Goal: Transaction & Acquisition: Book appointment/travel/reservation

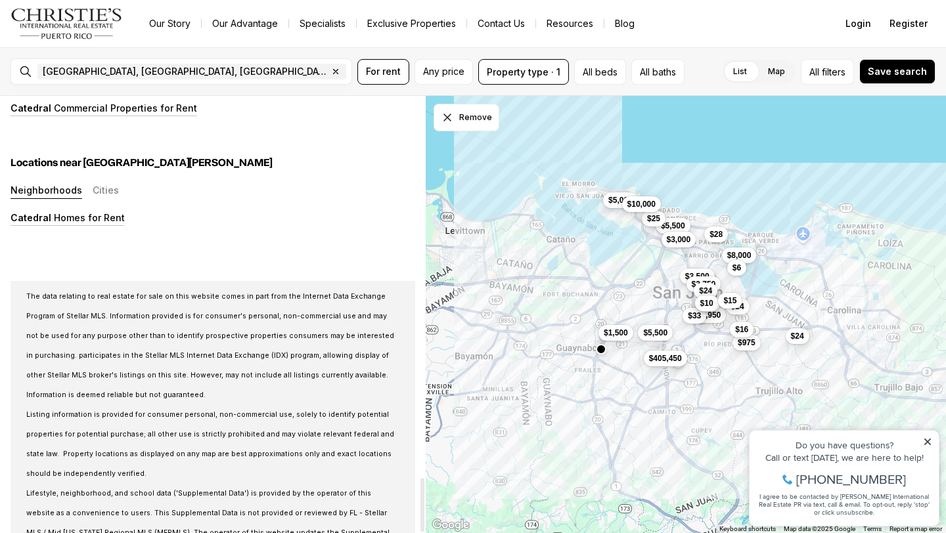
scroll to position [3099, 0]
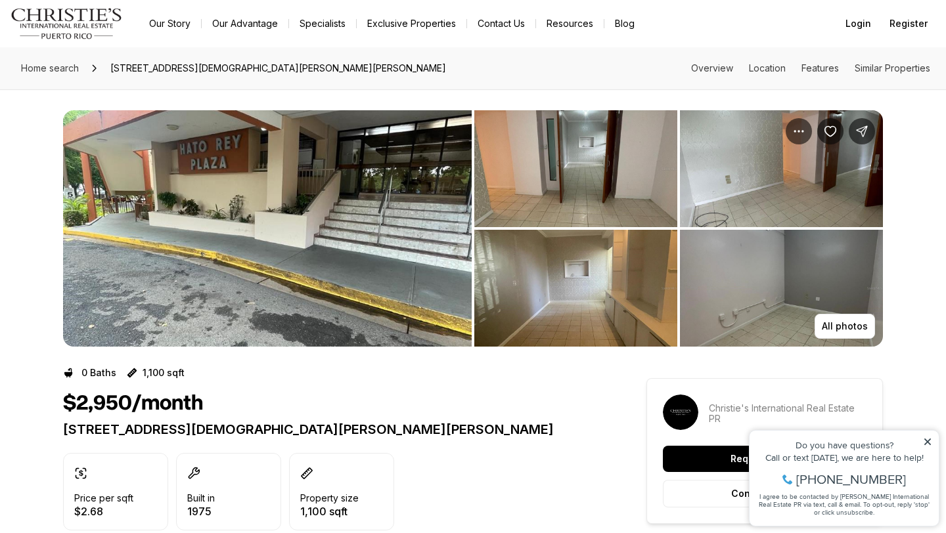
click at [356, 157] on img "View image gallery" at bounding box center [267, 228] width 408 height 236
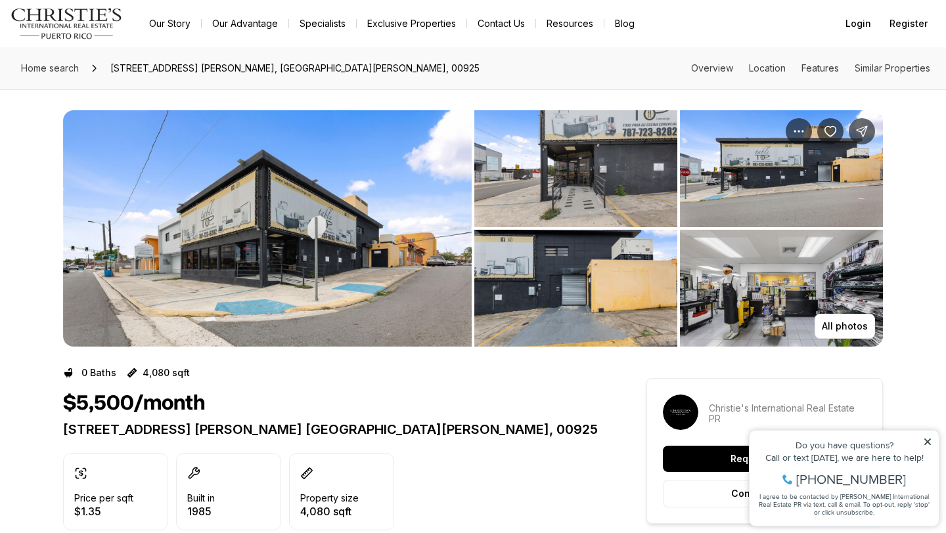
click at [324, 263] on img "View image gallery" at bounding box center [267, 228] width 408 height 236
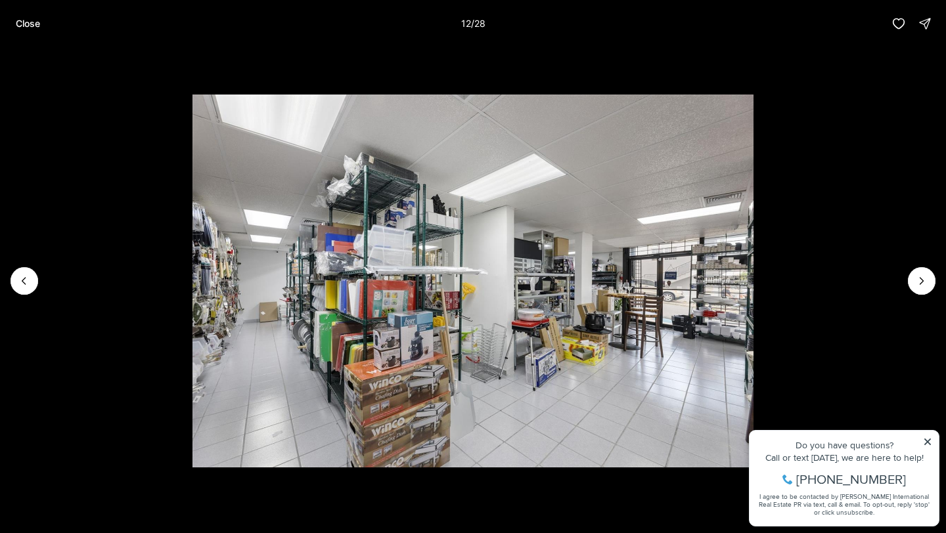
click at [936, 89] on li "12 of 28" at bounding box center [473, 281] width 946 height 468
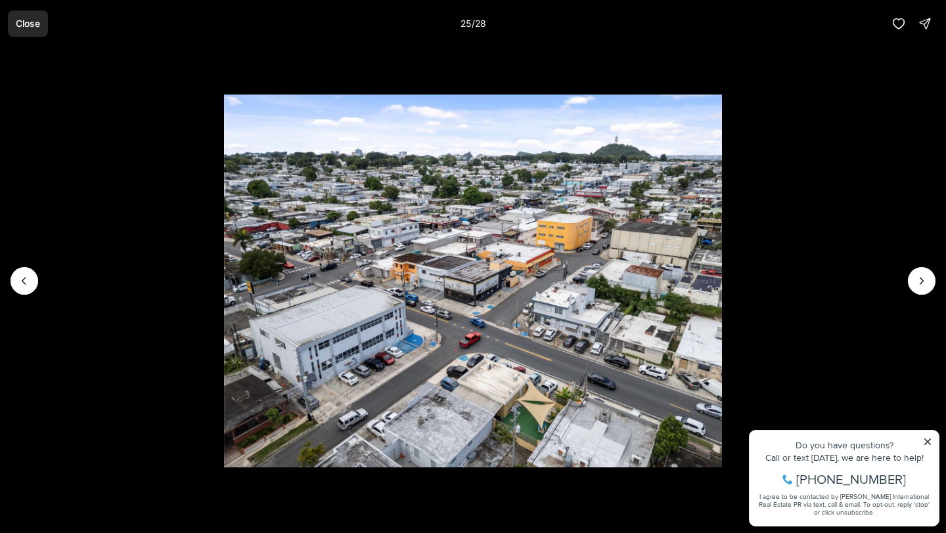
click at [26, 14] on button "Close" at bounding box center [28, 24] width 40 height 26
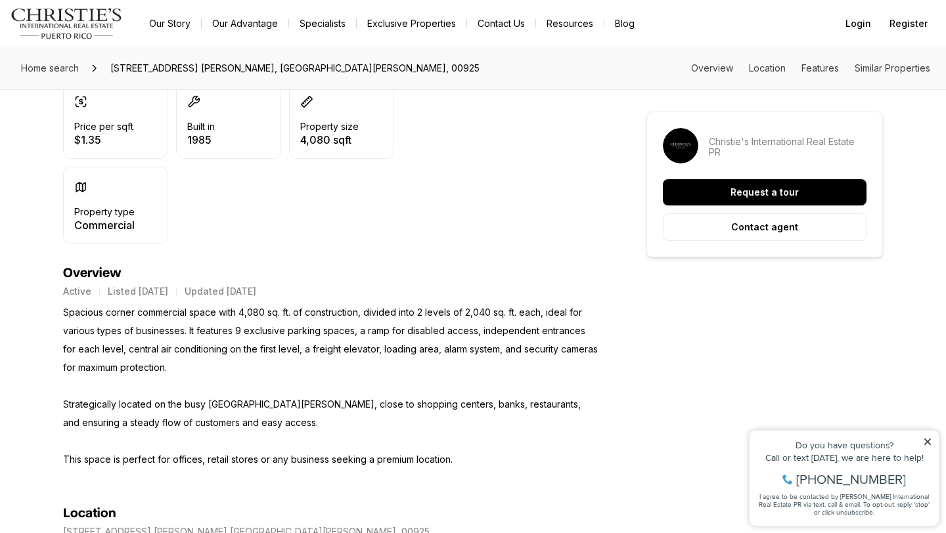
scroll to position [372, 0]
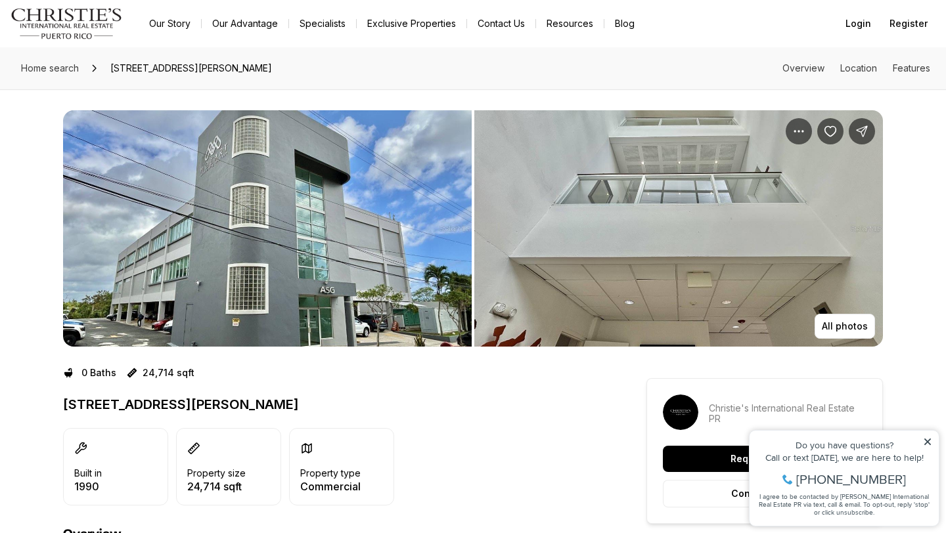
click at [301, 181] on img "View image gallery" at bounding box center [267, 228] width 408 height 236
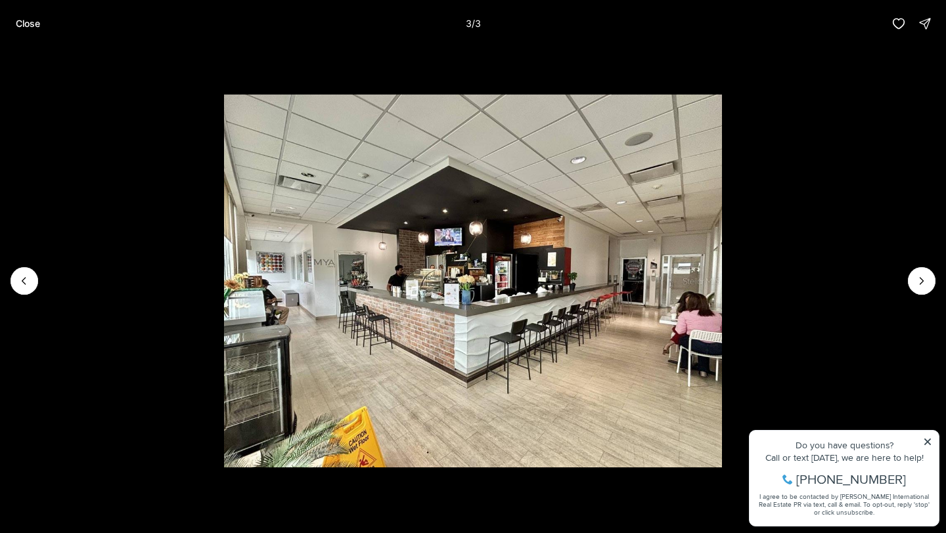
click at [800, 175] on li "3 of 3" at bounding box center [473, 281] width 946 height 468
click at [667, 119] on img "3 of 3" at bounding box center [473, 281] width 498 height 373
click at [11, 28] on button "Close" at bounding box center [28, 24] width 40 height 26
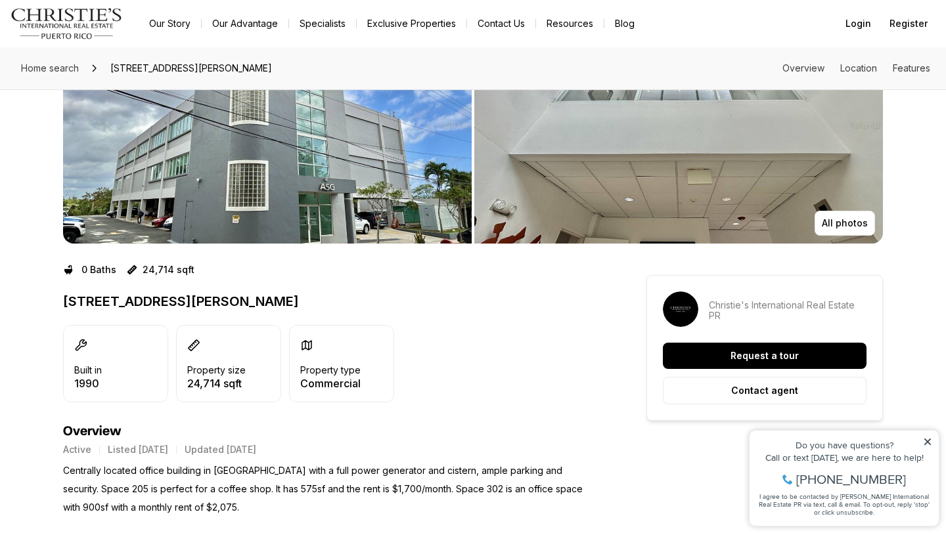
scroll to position [102, 0]
click at [348, 131] on img "View image gallery" at bounding box center [267, 126] width 408 height 236
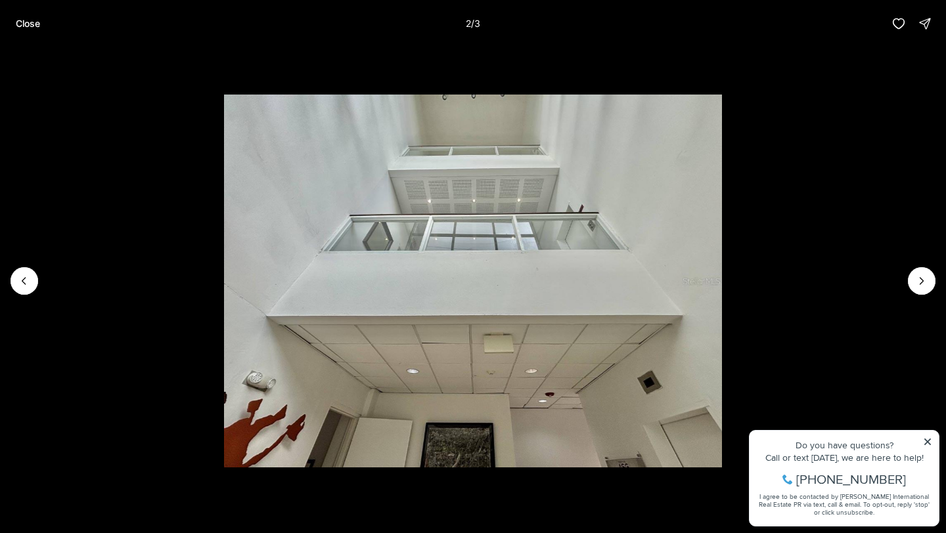
click at [817, 150] on li "2 of 3" at bounding box center [473, 281] width 946 height 468
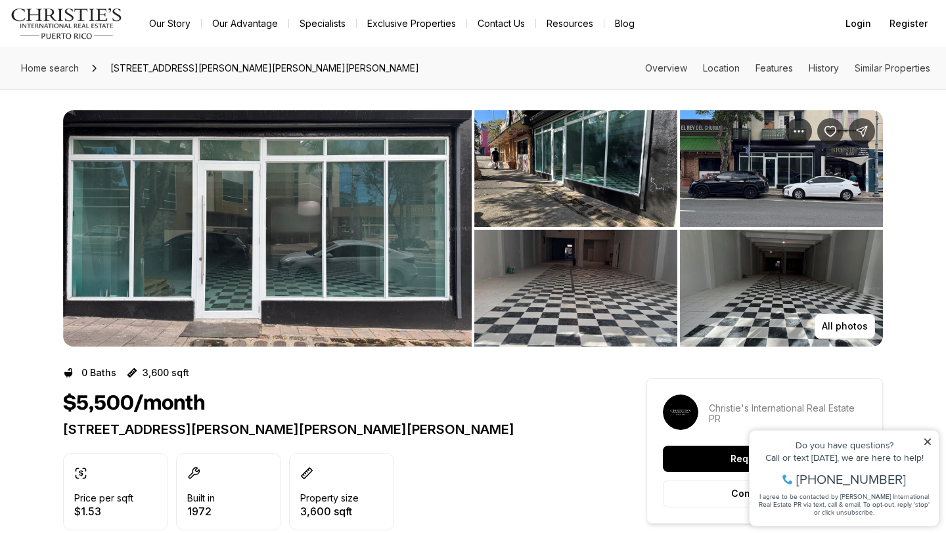
click at [438, 206] on img "View image gallery" at bounding box center [267, 228] width 408 height 236
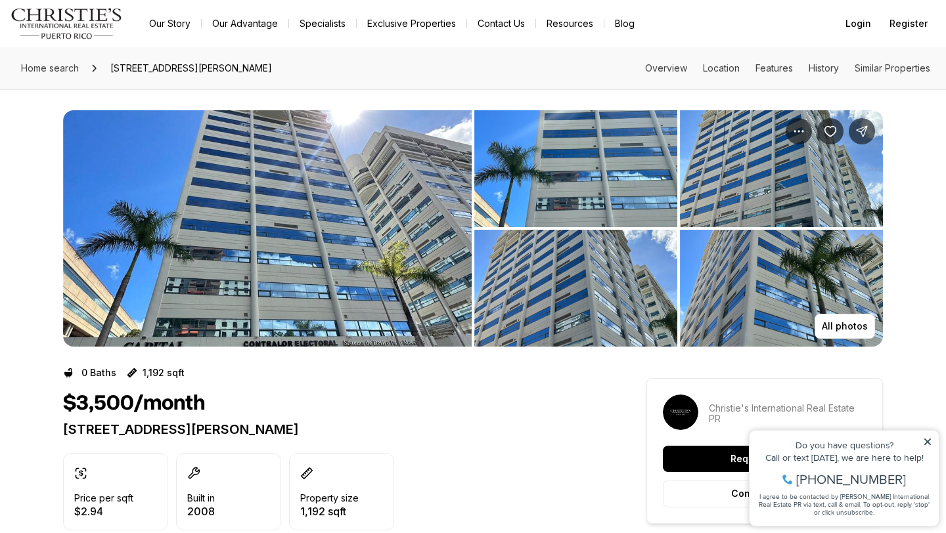
scroll to position [17, 0]
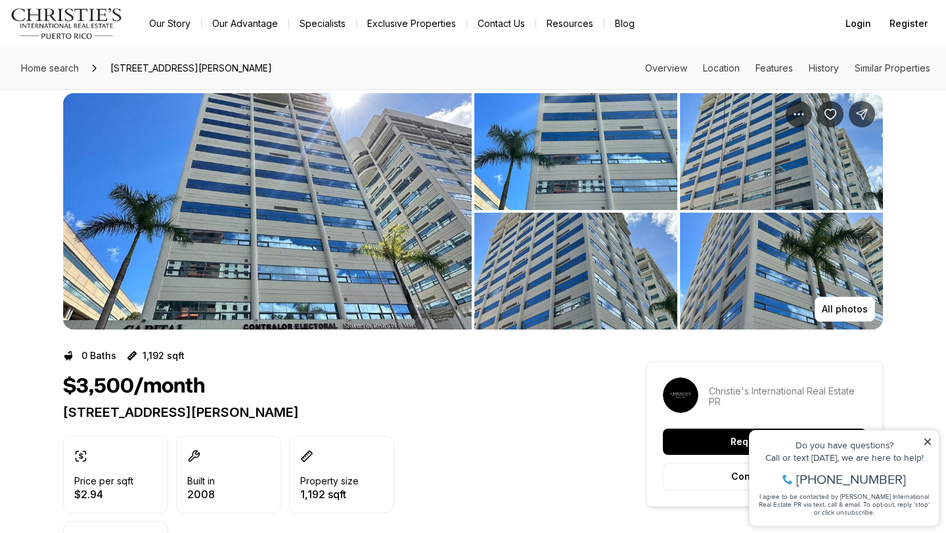
click at [831, 295] on img "View image gallery" at bounding box center [781, 271] width 203 height 117
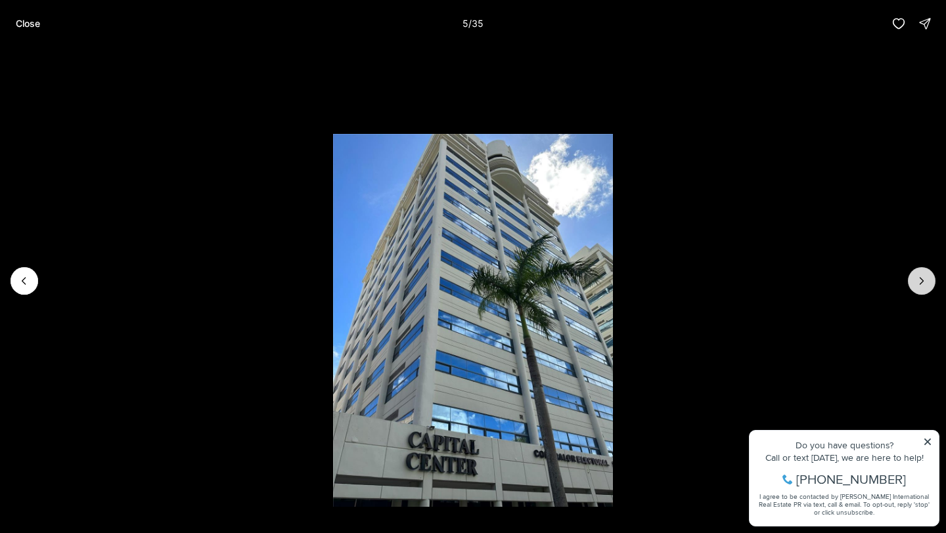
click at [923, 274] on icon "Next slide" at bounding box center [921, 280] width 13 height 13
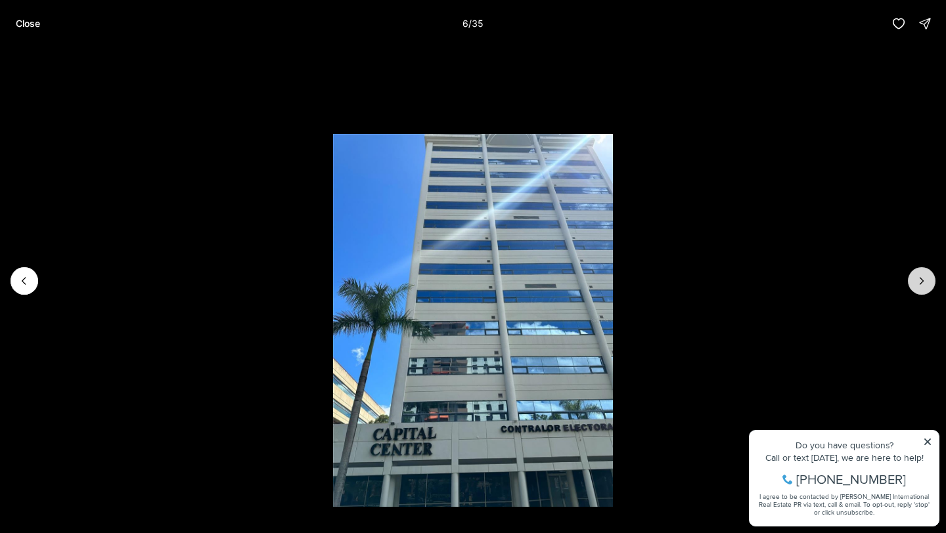
click at [923, 274] on icon "Next slide" at bounding box center [921, 280] width 13 height 13
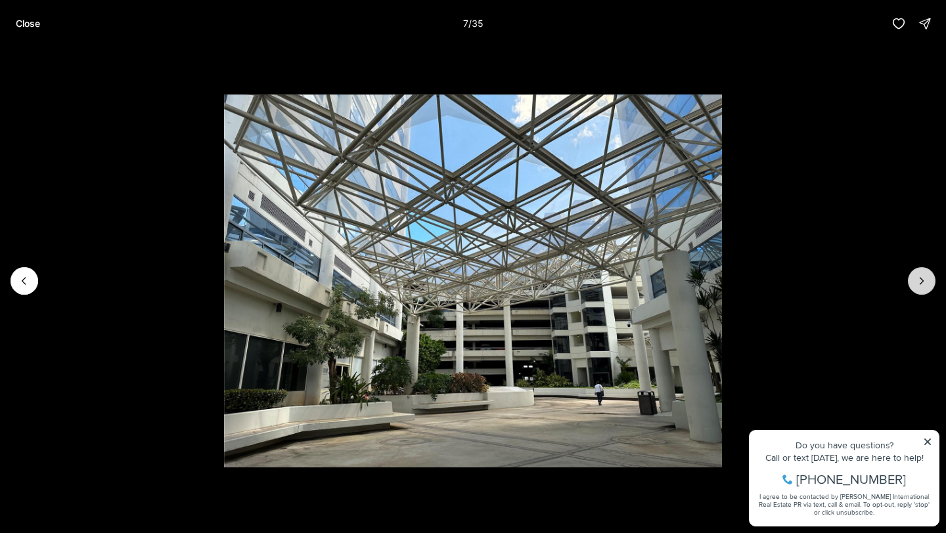
click at [923, 274] on icon "Next slide" at bounding box center [921, 280] width 13 height 13
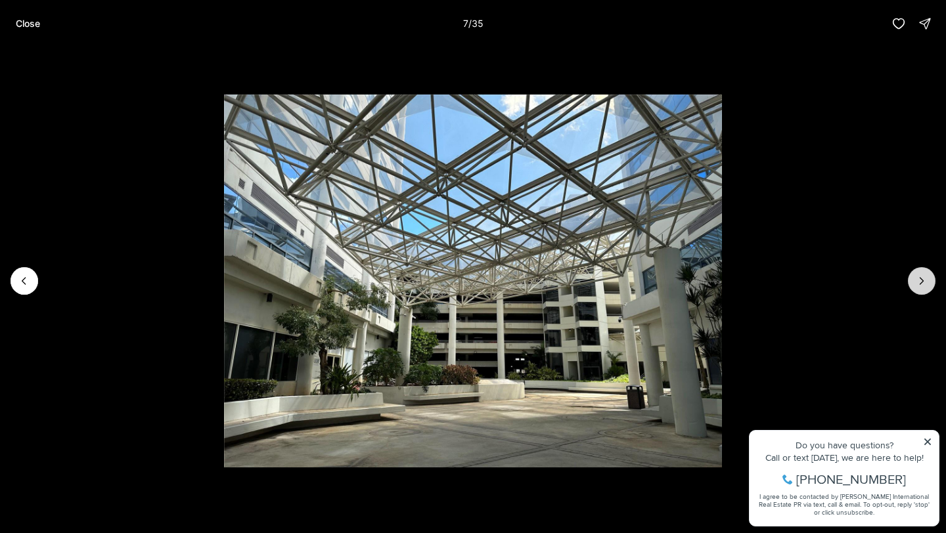
click at [923, 274] on icon "Next slide" at bounding box center [921, 280] width 13 height 13
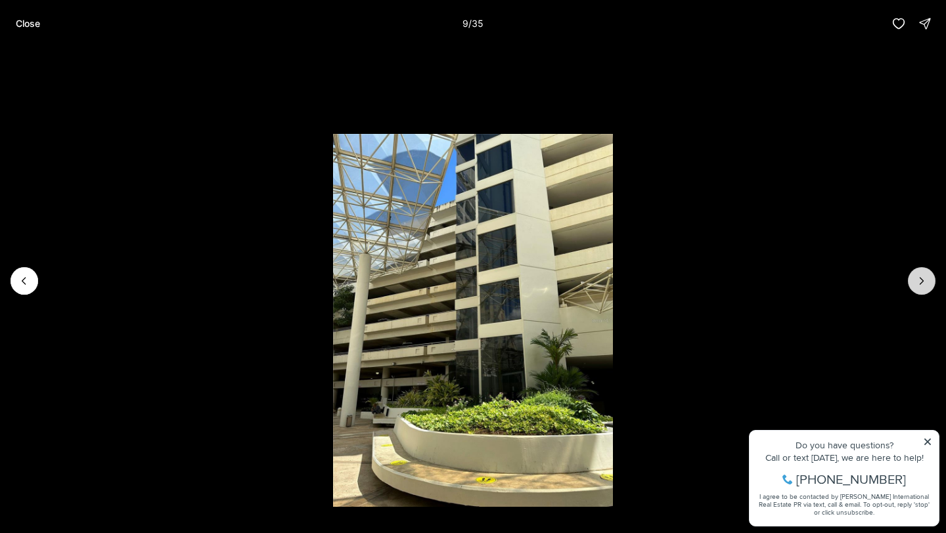
click at [923, 274] on icon "Next slide" at bounding box center [921, 280] width 13 height 13
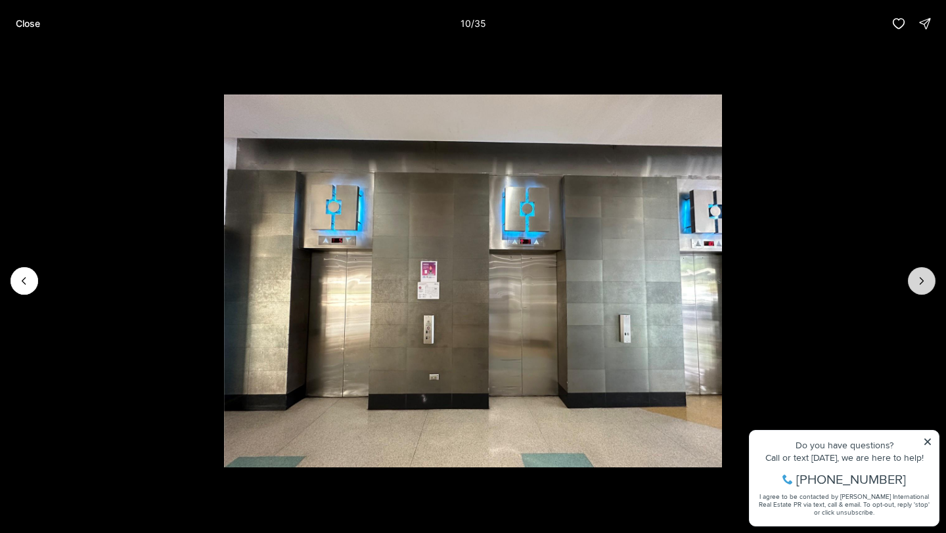
click at [923, 274] on icon "Next slide" at bounding box center [921, 280] width 13 height 13
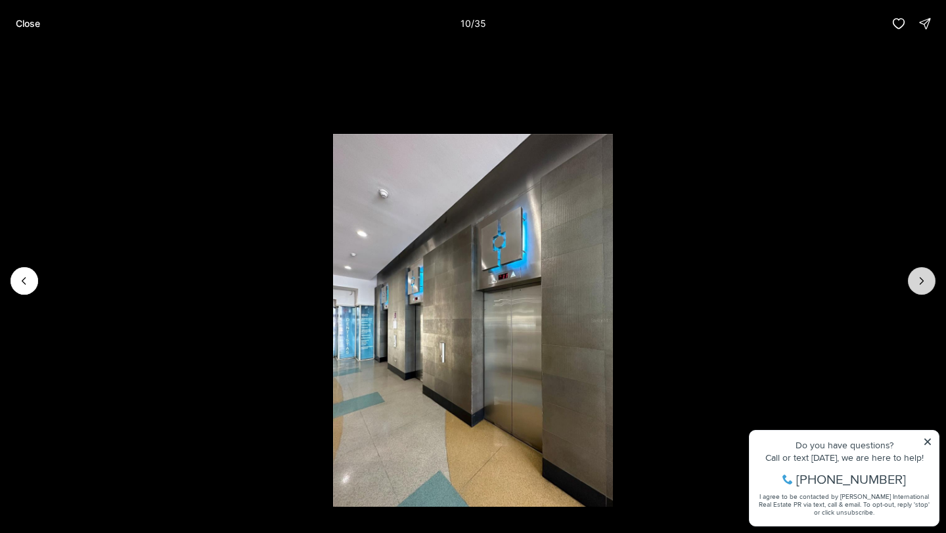
click at [923, 274] on icon "Next slide" at bounding box center [921, 280] width 13 height 13
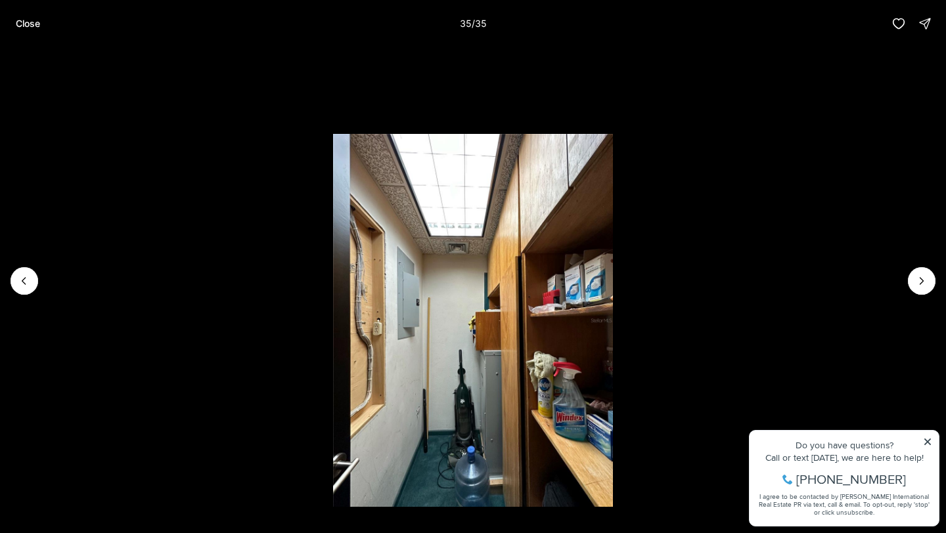
click at [795, 207] on li "35 of 35" at bounding box center [473, 281] width 946 height 468
click at [33, 24] on p "Close" at bounding box center [28, 23] width 24 height 11
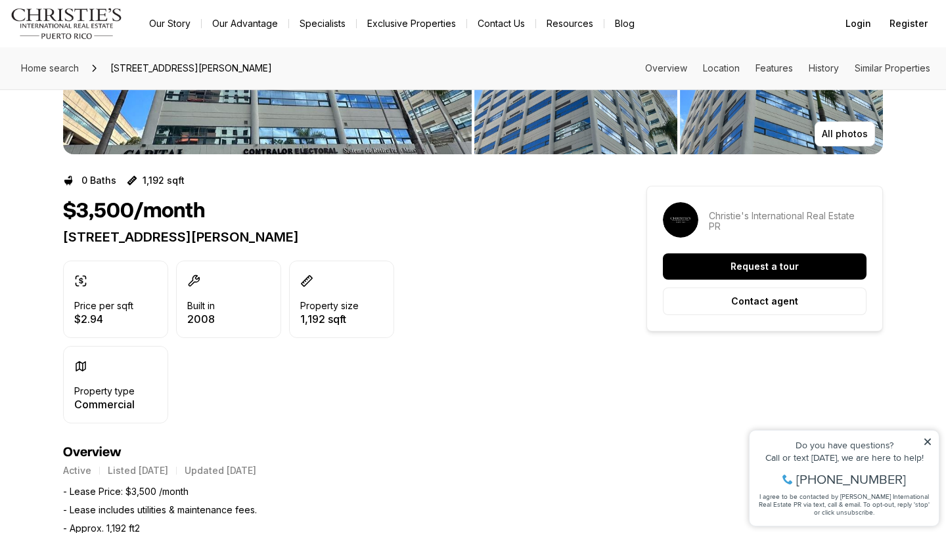
scroll to position [193, 0]
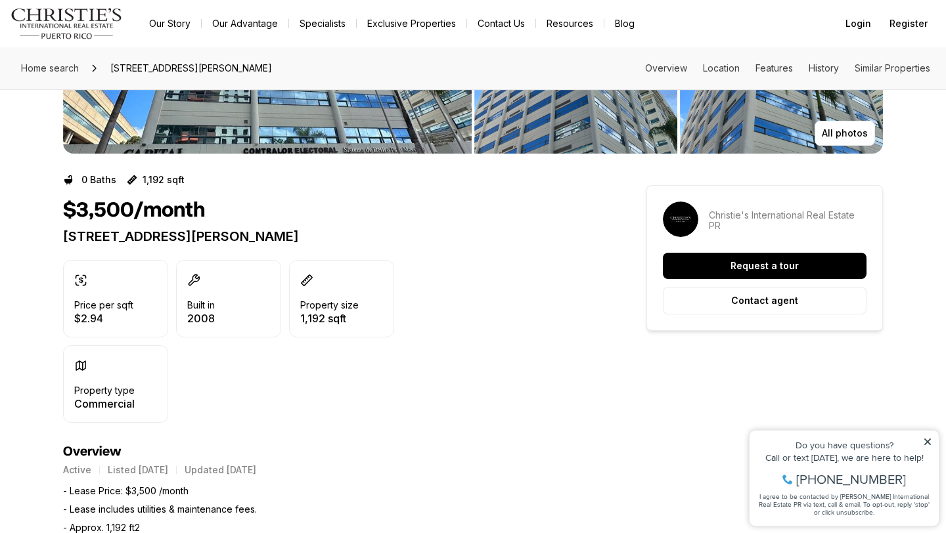
click at [744, 280] on div "Request a tour Contact agent" at bounding box center [765, 284] width 204 height 62
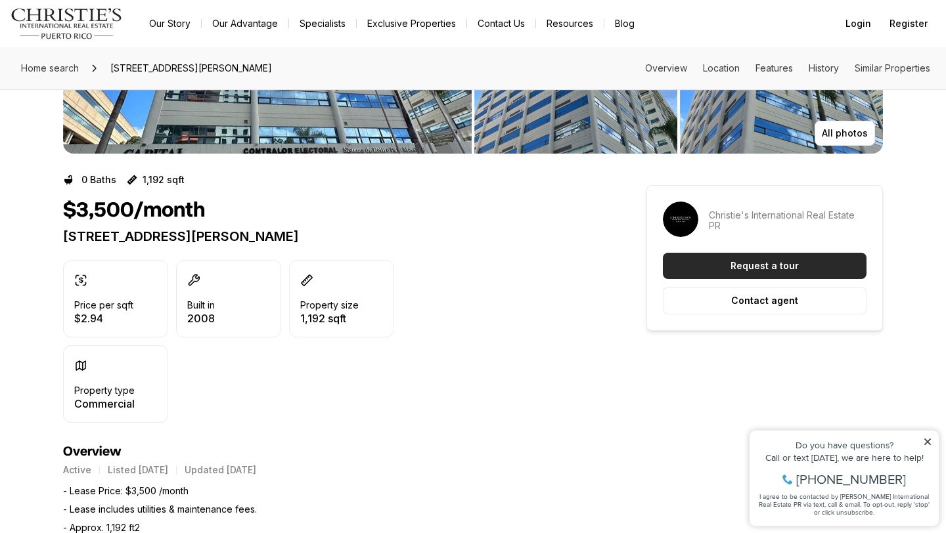
click at [766, 269] on p "Request a tour" at bounding box center [764, 266] width 68 height 11
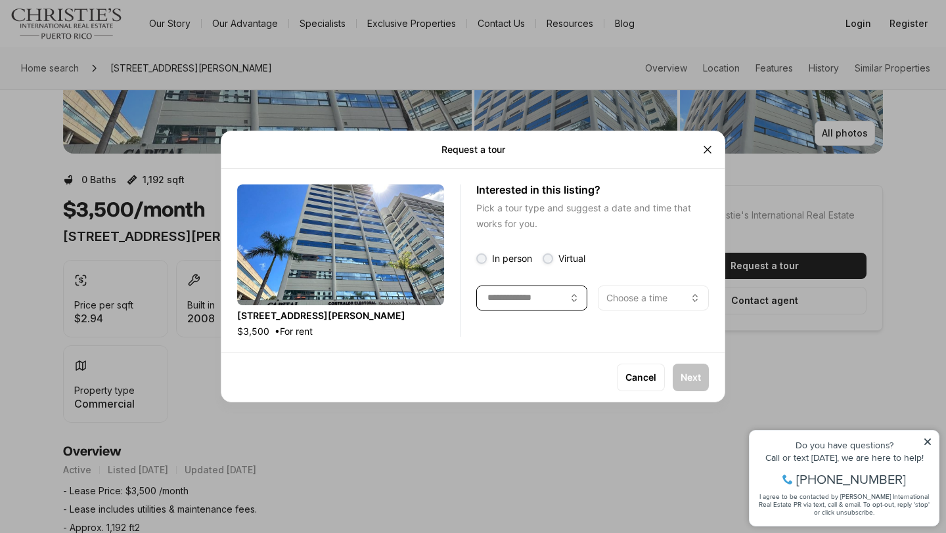
click at [577, 297] on icon "button" at bounding box center [574, 298] width 11 height 11
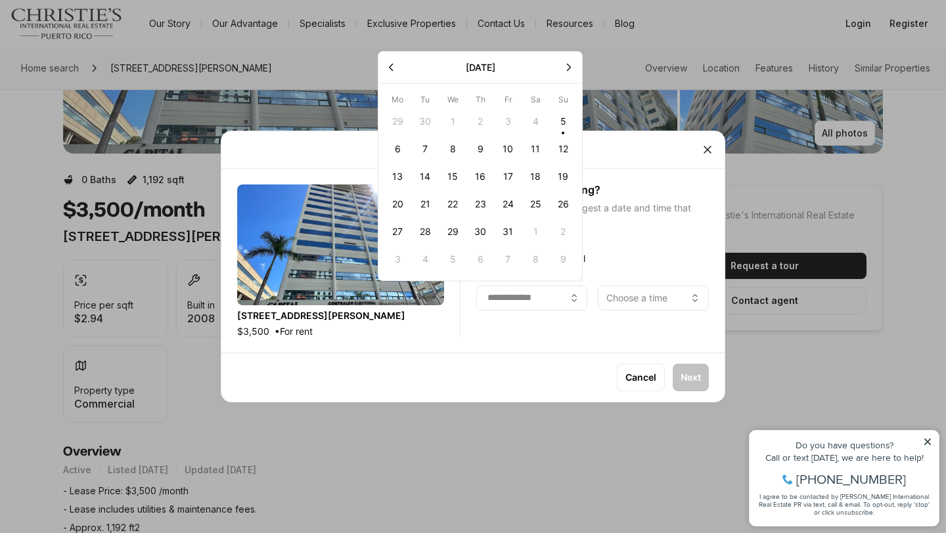
click at [403, 150] on button "6" at bounding box center [397, 149] width 28 height 28
type input "**********"
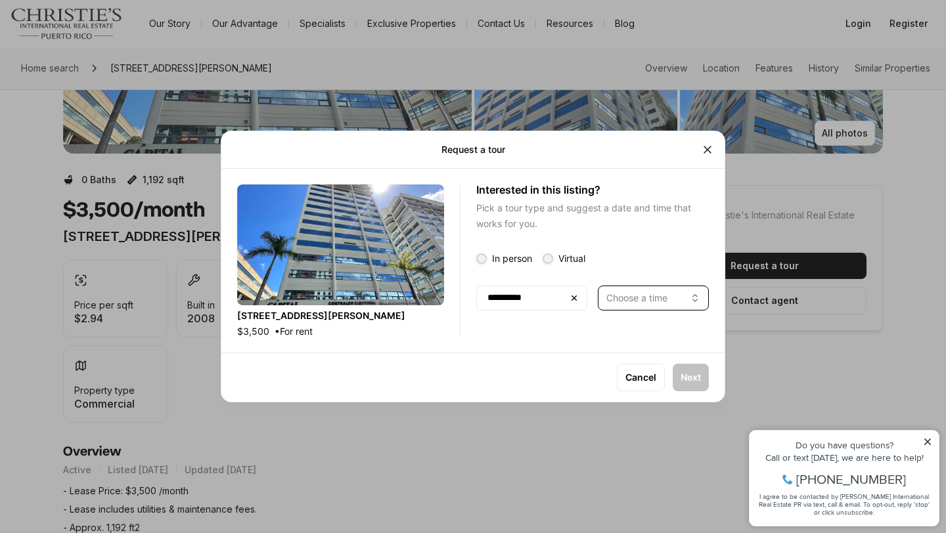
click at [641, 304] on button "Choose a time" at bounding box center [653, 298] width 111 height 25
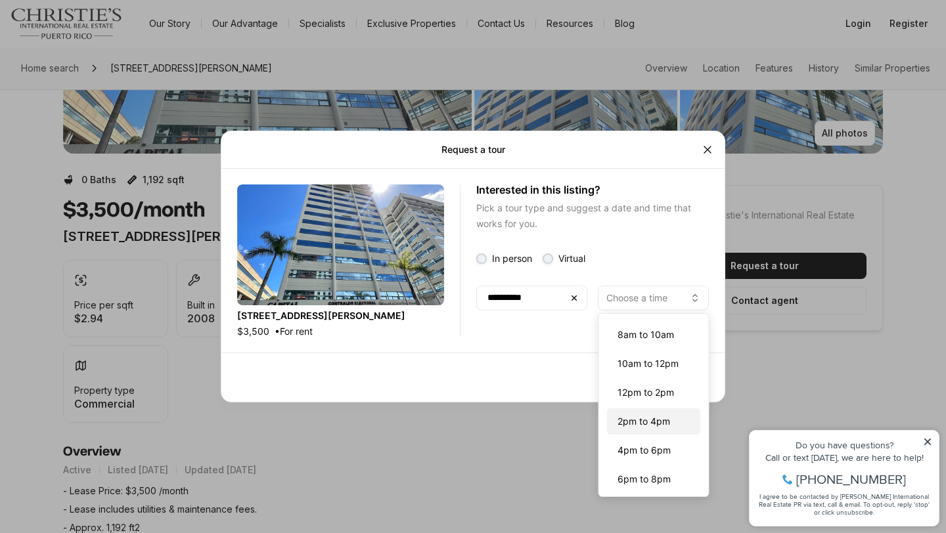
scroll to position [4, 0]
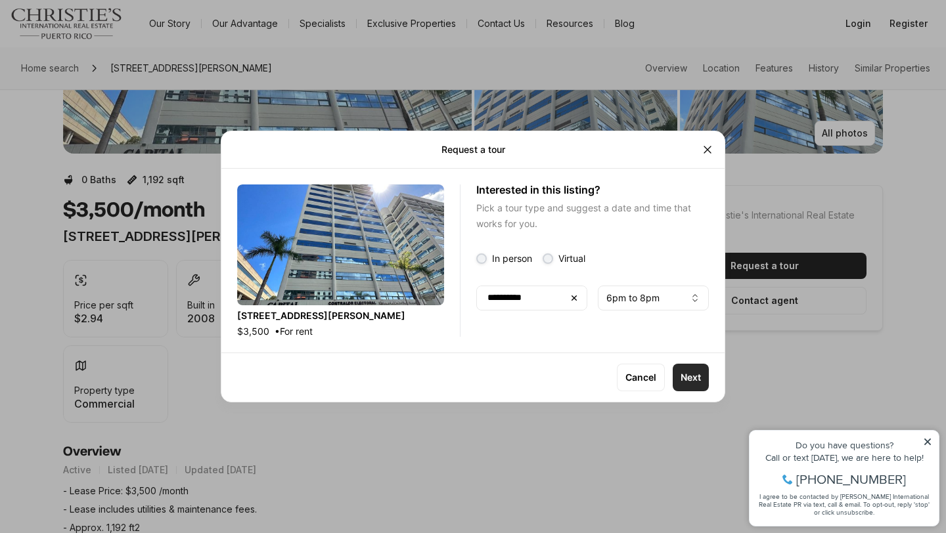
click at [701, 378] on button "Next" at bounding box center [690, 378] width 36 height 28
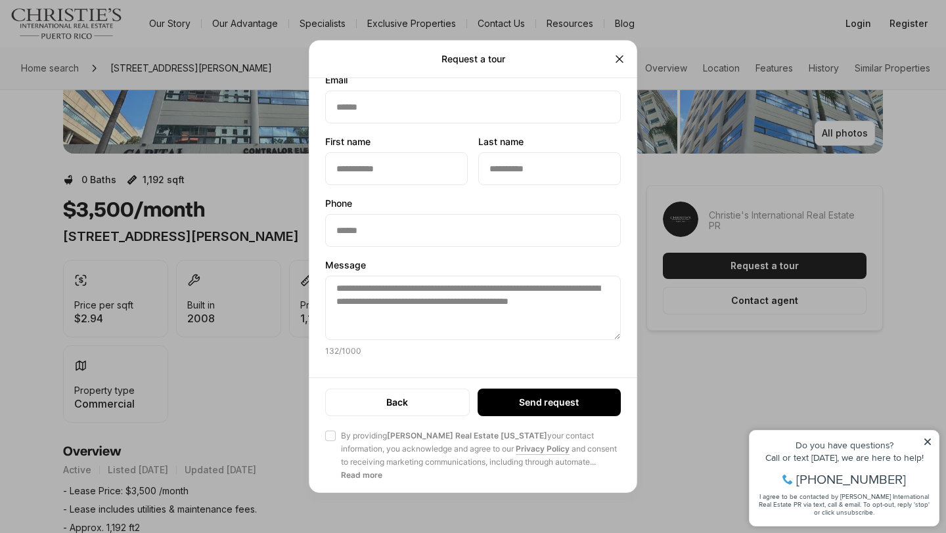
scroll to position [0, 0]
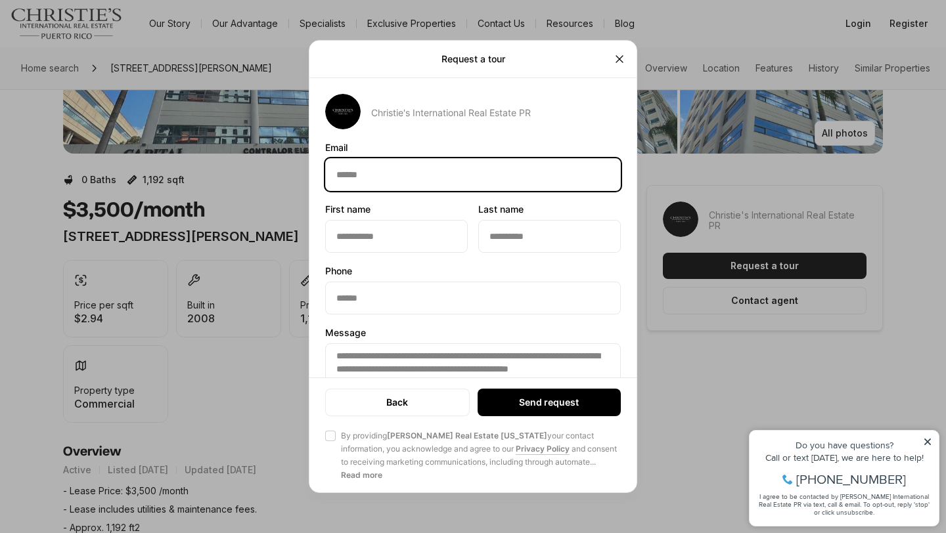
click at [372, 166] on input "Email Email" at bounding box center [473, 175] width 294 height 32
type input "**********"
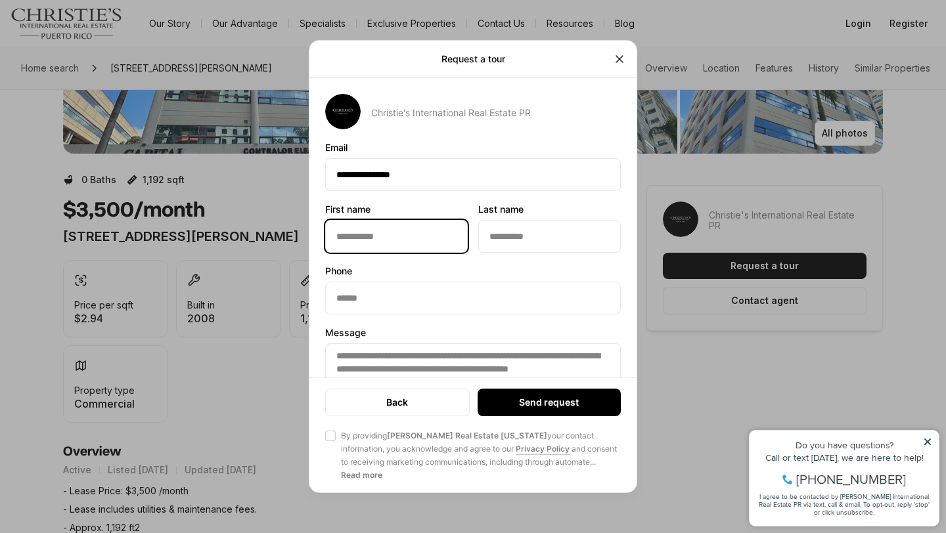
click at [381, 237] on input "First name First name" at bounding box center [396, 237] width 141 height 32
type input "*****"
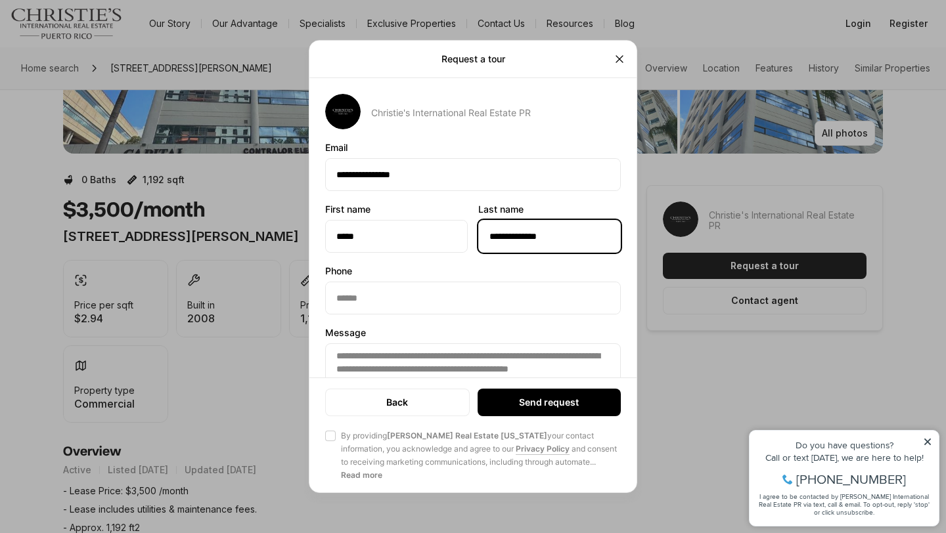
drag, startPoint x: 515, startPoint y: 234, endPoint x: 607, endPoint y: 232, distance: 91.3
click at [607, 232] on input "**********" at bounding box center [549, 237] width 141 height 32
type input "*****"
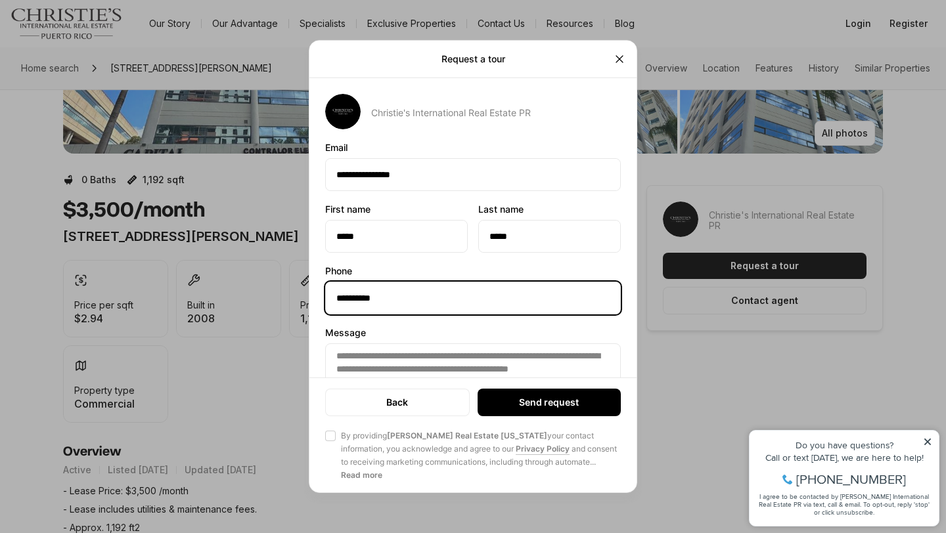
scroll to position [68, 0]
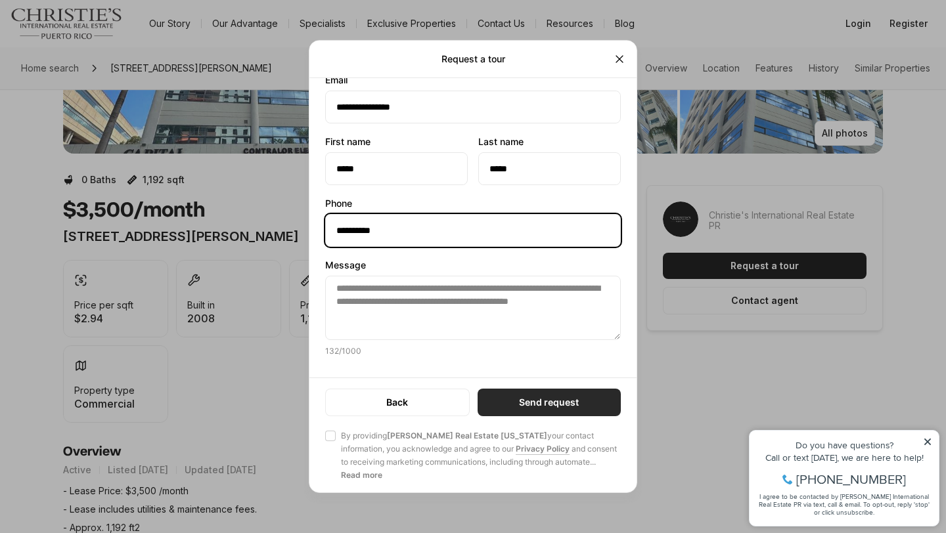
type input "**********"
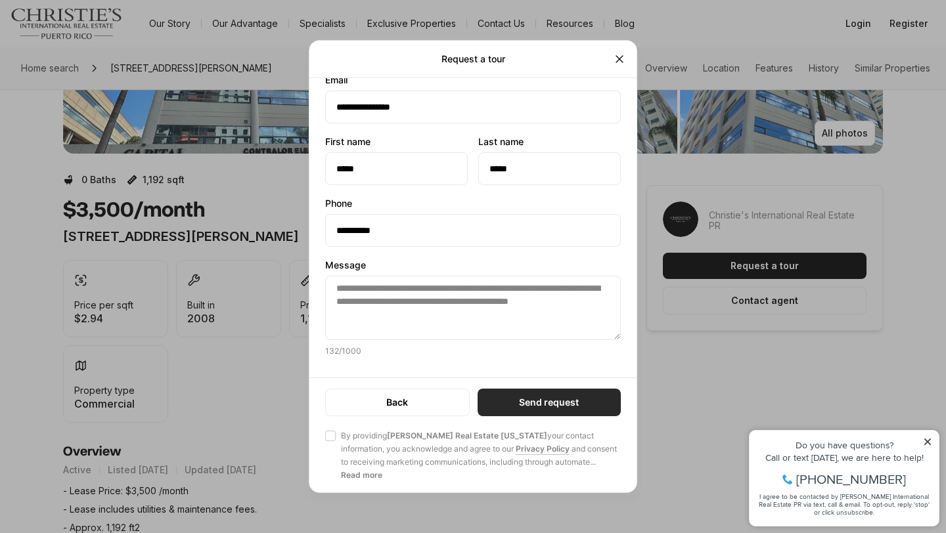
click at [535, 398] on p "Send request" at bounding box center [549, 402] width 60 height 11
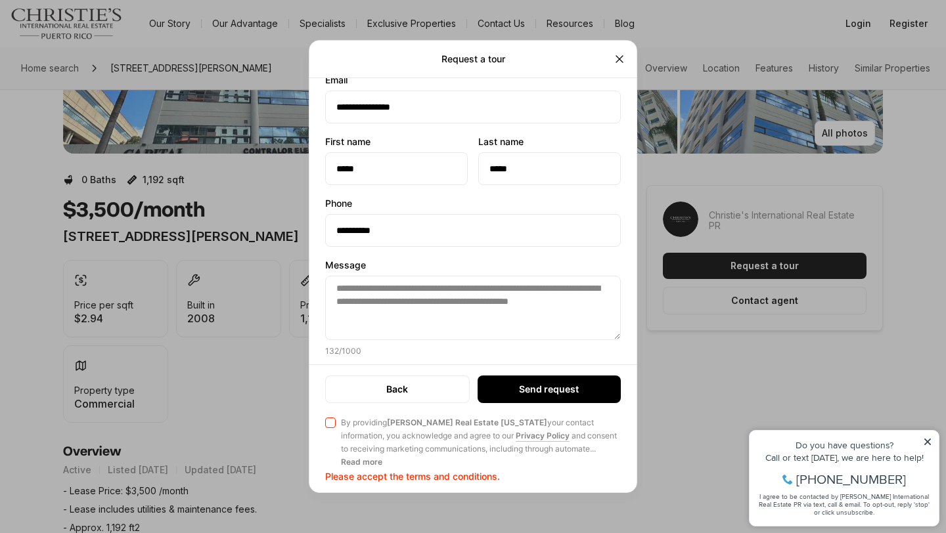
click at [349, 420] on span "By providing Christie's Real Estate Puerto Rico your contact information, you a…" at bounding box center [481, 435] width 280 height 39
click at [336, 420] on button "Agree to Privacy Policy By providing Christie's Real Estate Puerto Rico your co…" at bounding box center [330, 423] width 11 height 11
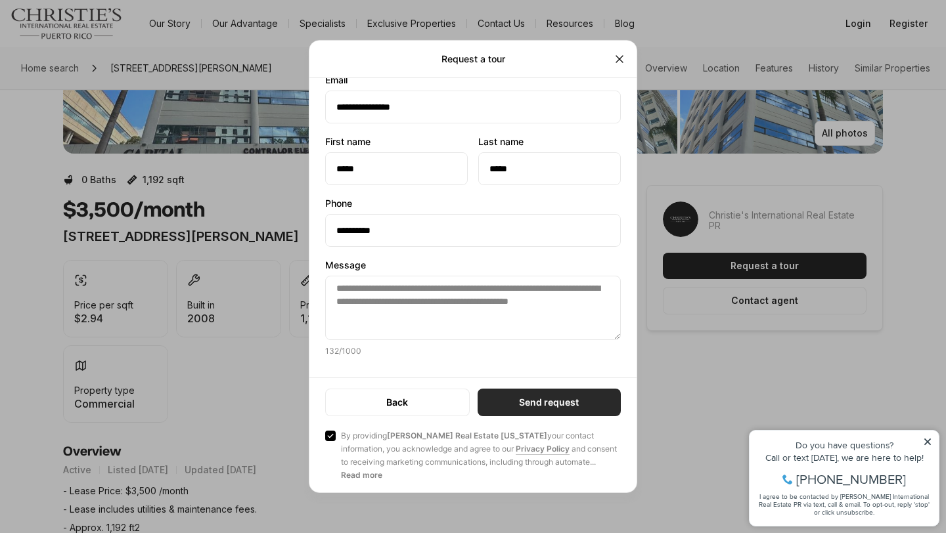
click at [593, 395] on button "Send request" at bounding box center [548, 403] width 143 height 28
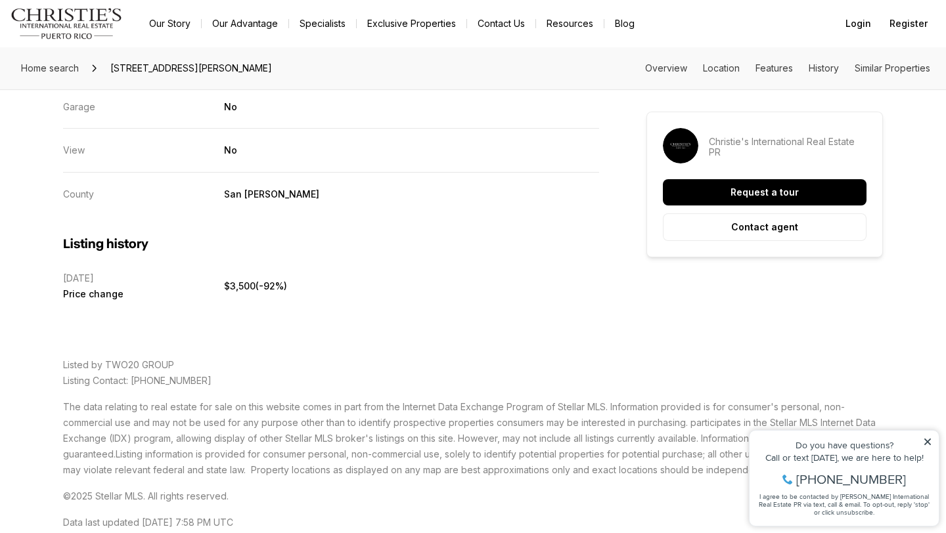
scroll to position [2148, 0]
click at [117, 284] on span "7/2/2024 Price change" at bounding box center [143, 285] width 161 height 26
click at [108, 292] on span "Price change" at bounding box center [143, 293] width 161 height 11
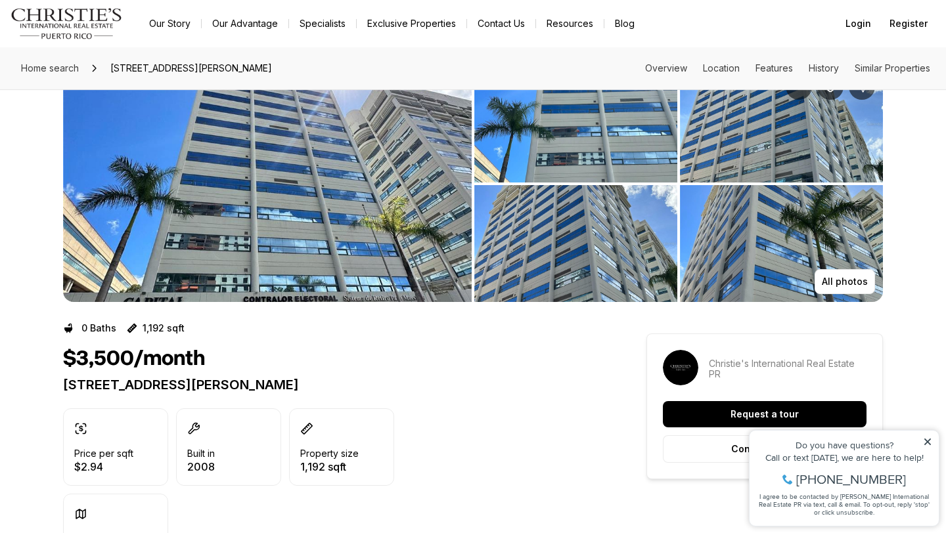
scroll to position [0, 0]
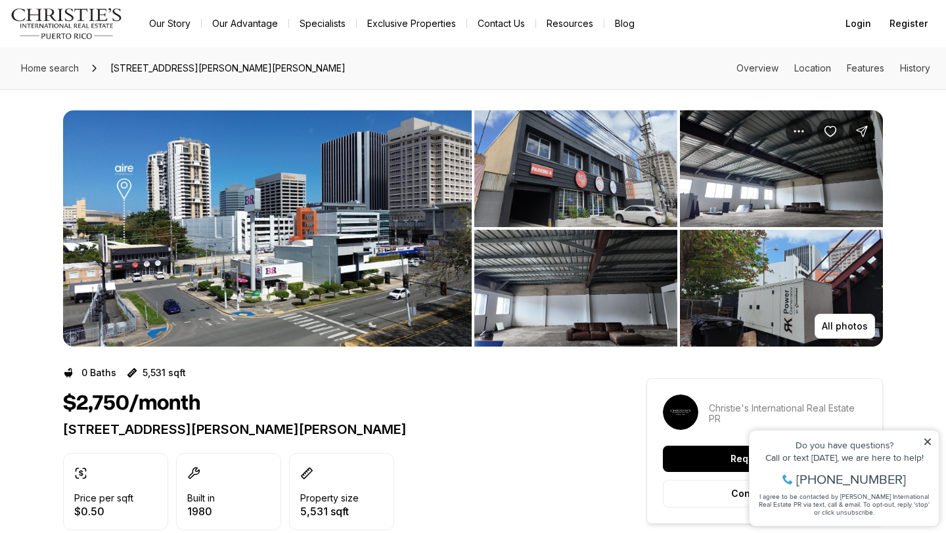
click at [313, 172] on img "View image gallery" at bounding box center [267, 228] width 408 height 236
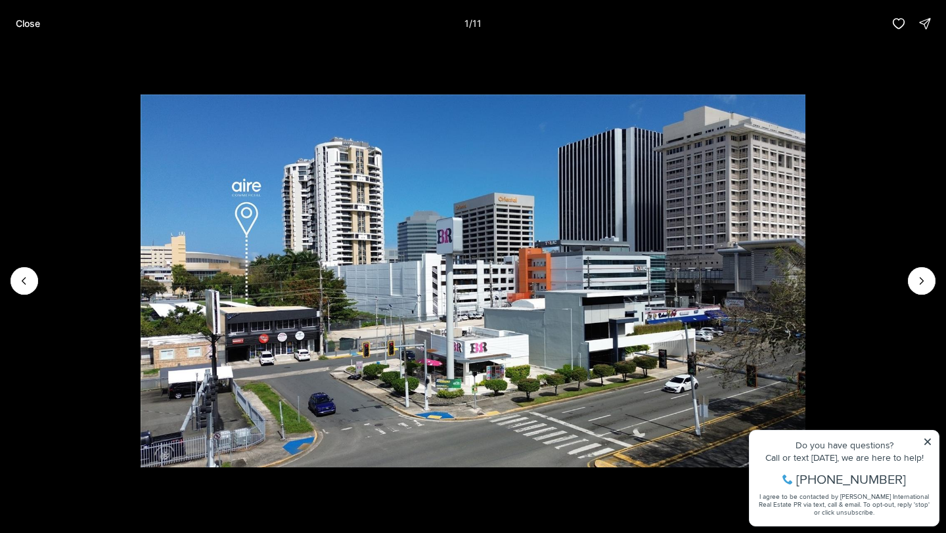
click at [920, 267] on li "1 of 11" at bounding box center [473, 281] width 946 height 468
click at [920, 276] on icon "Next slide" at bounding box center [921, 280] width 13 height 13
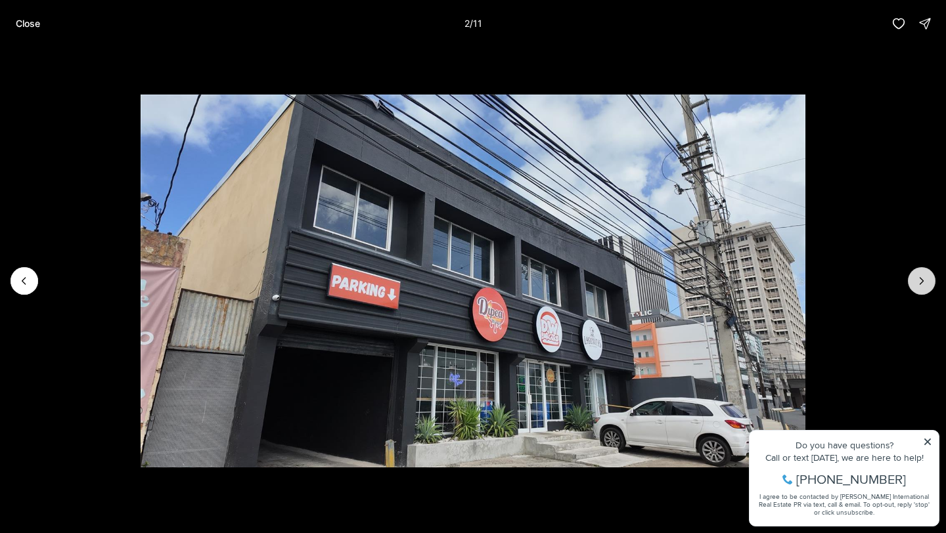
click at [920, 276] on icon "Next slide" at bounding box center [921, 280] width 13 height 13
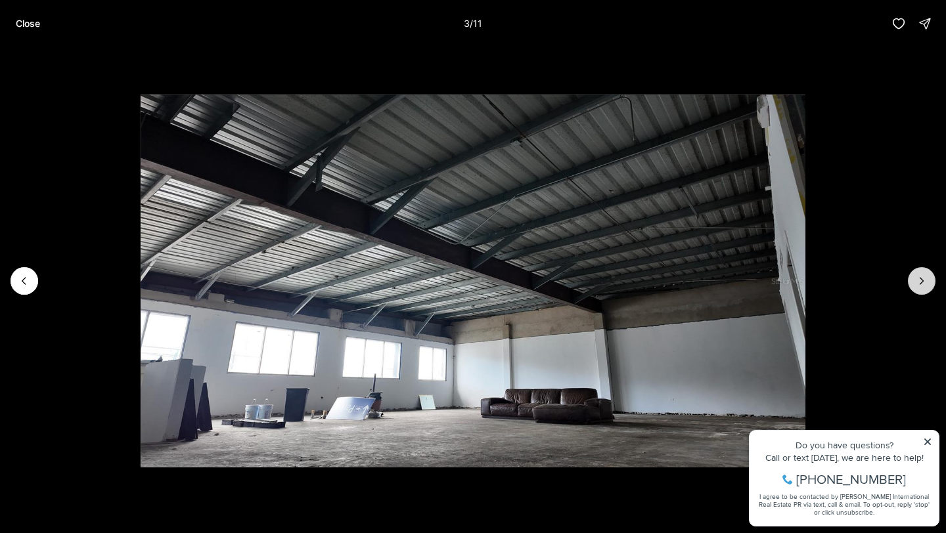
click at [920, 276] on icon "Next slide" at bounding box center [921, 280] width 13 height 13
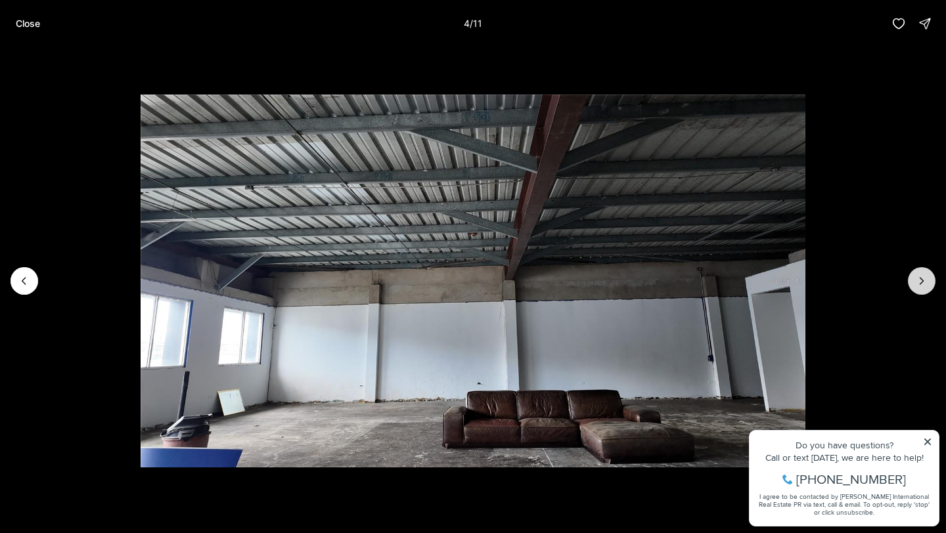
click at [920, 276] on icon "Next slide" at bounding box center [921, 280] width 13 height 13
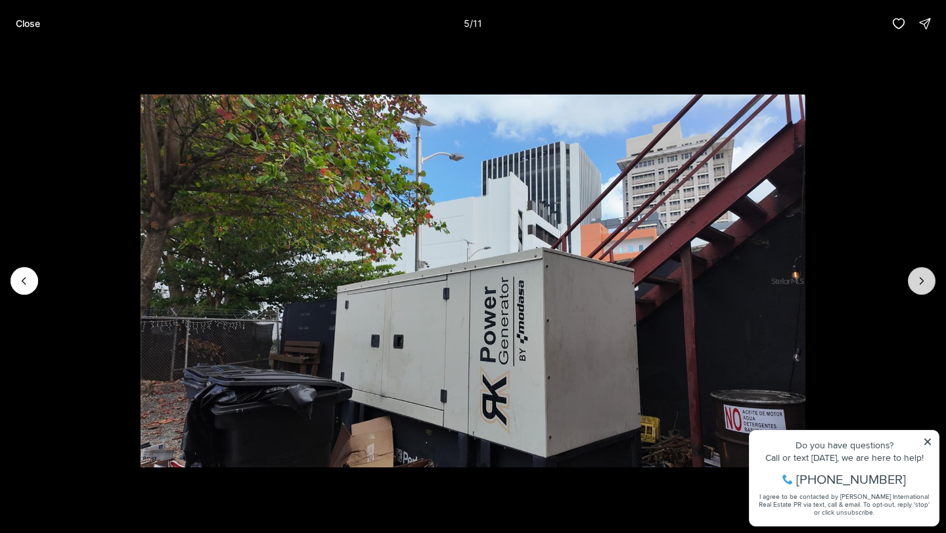
click at [920, 276] on icon "Next slide" at bounding box center [921, 280] width 13 height 13
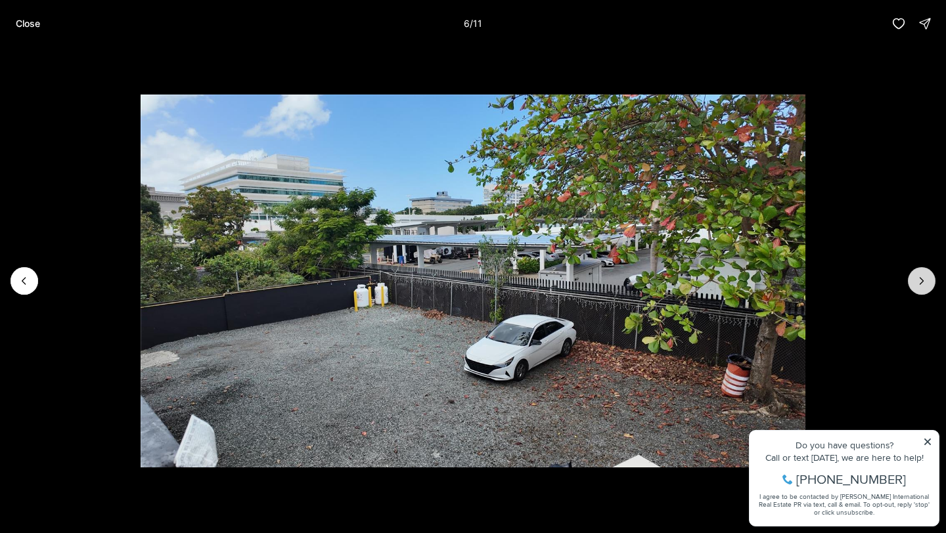
click at [920, 276] on icon "Next slide" at bounding box center [921, 280] width 13 height 13
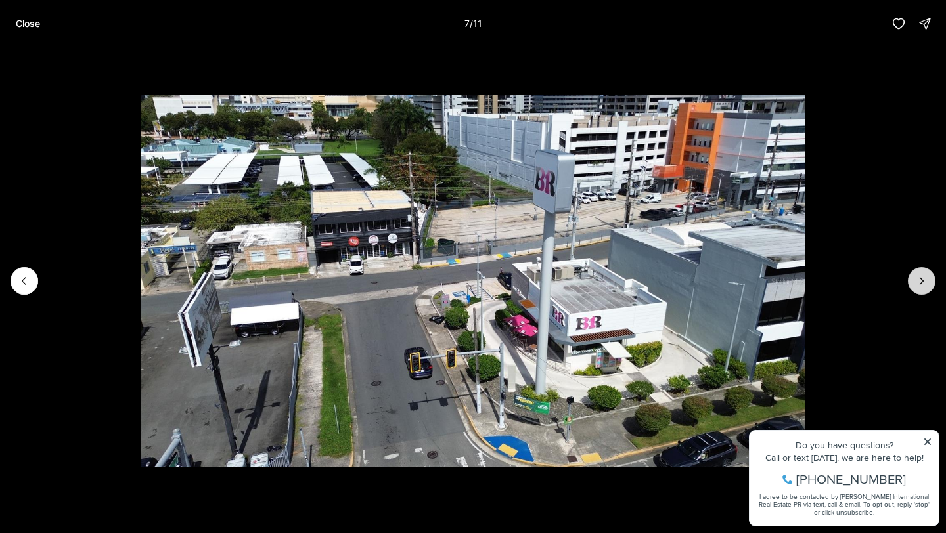
click at [920, 276] on icon "Next slide" at bounding box center [921, 280] width 13 height 13
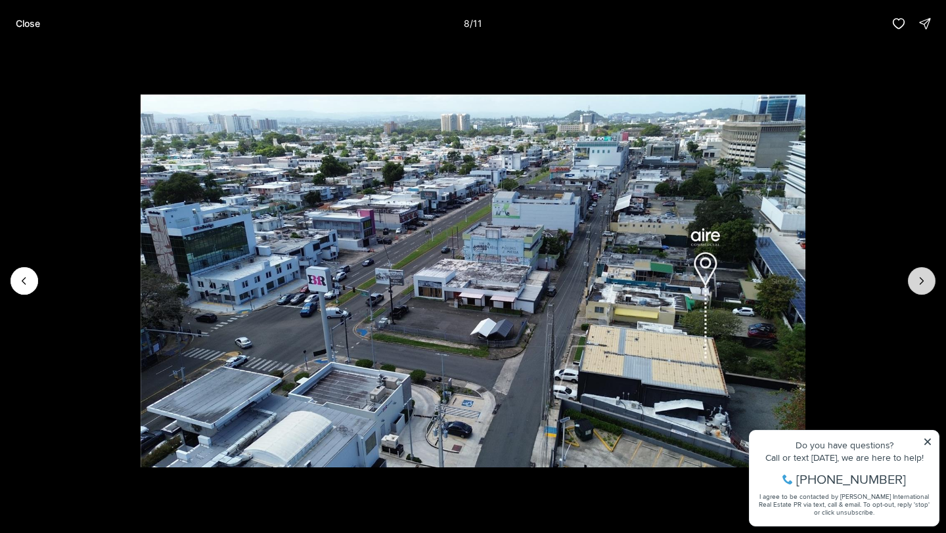
click at [920, 276] on icon "Next slide" at bounding box center [921, 280] width 13 height 13
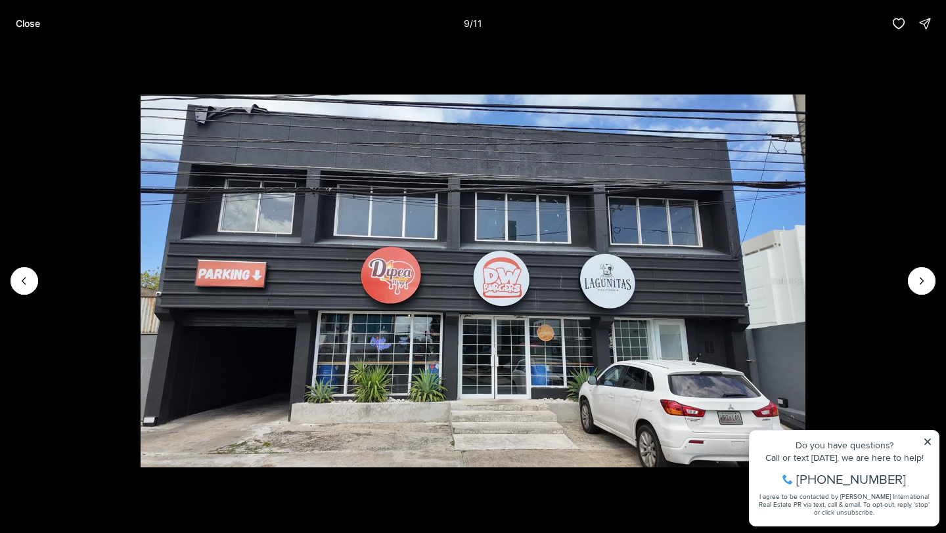
click at [942, 284] on li "9 of 11" at bounding box center [473, 281] width 946 height 468
click at [933, 284] on button "Next slide" at bounding box center [921, 281] width 28 height 28
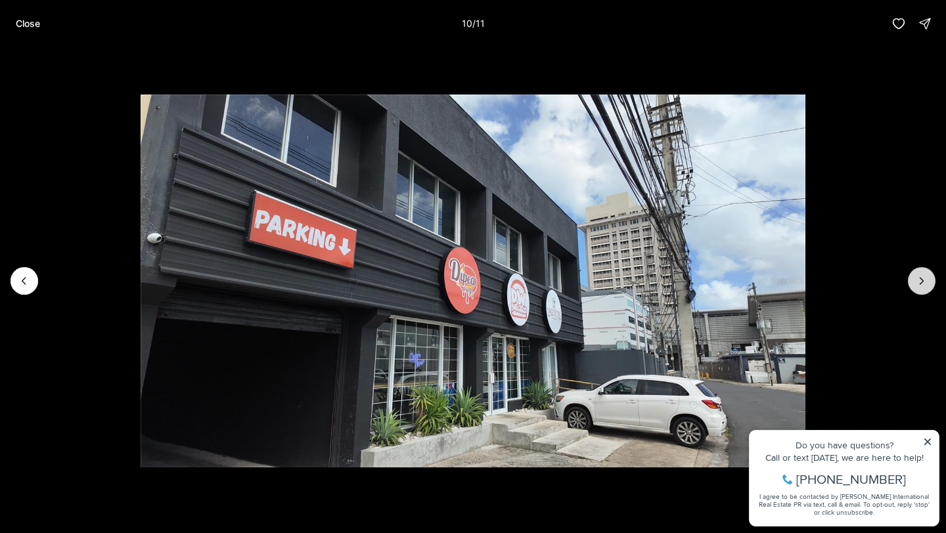
click at [933, 284] on button "Next slide" at bounding box center [921, 281] width 28 height 28
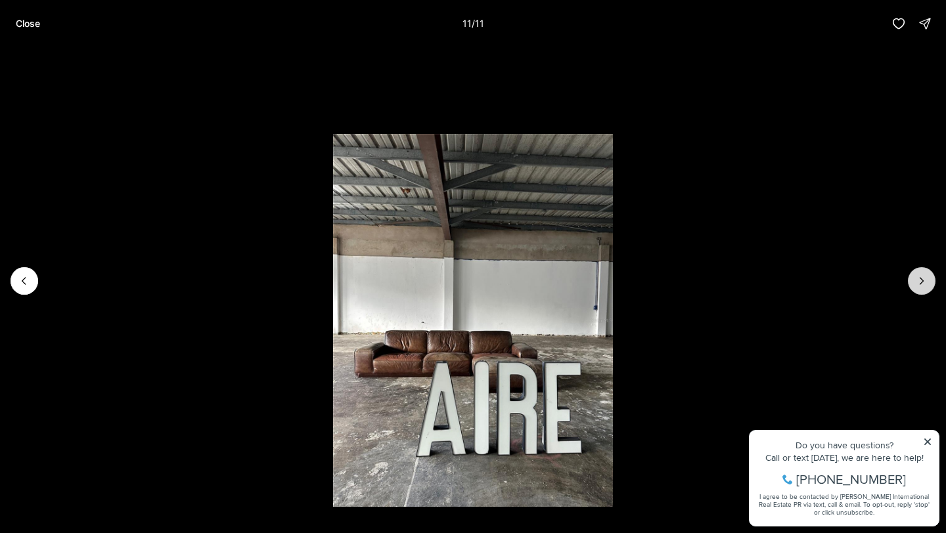
click at [933, 284] on div at bounding box center [921, 281] width 28 height 28
click at [917, 280] on div at bounding box center [921, 281] width 28 height 28
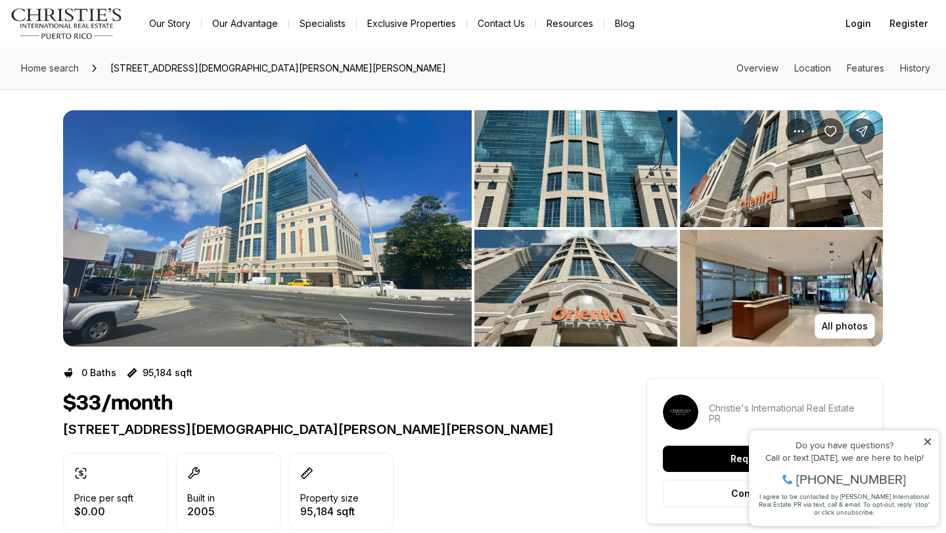
click at [378, 277] on img "View image gallery" at bounding box center [267, 228] width 408 height 236
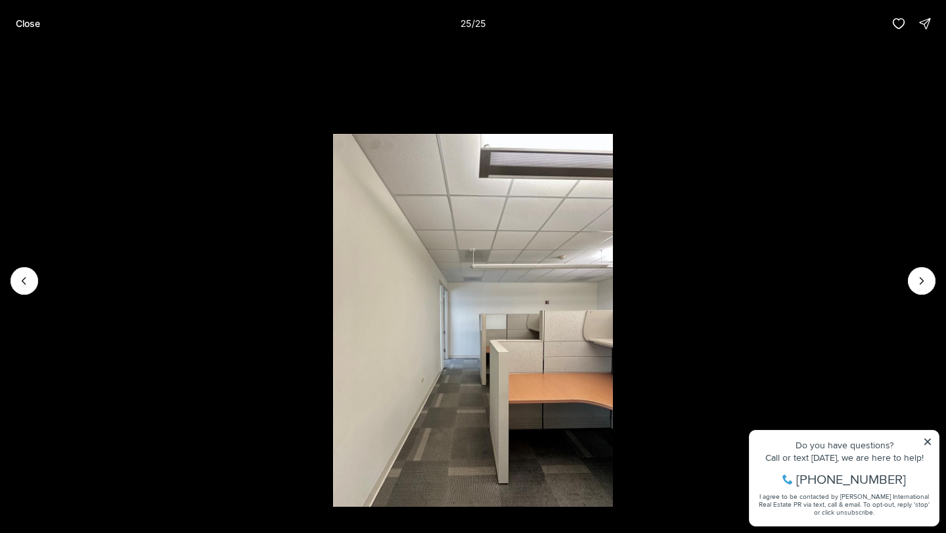
click at [784, 275] on li "25 of 25" at bounding box center [473, 281] width 946 height 468
click at [30, 35] on button "Close" at bounding box center [28, 24] width 40 height 26
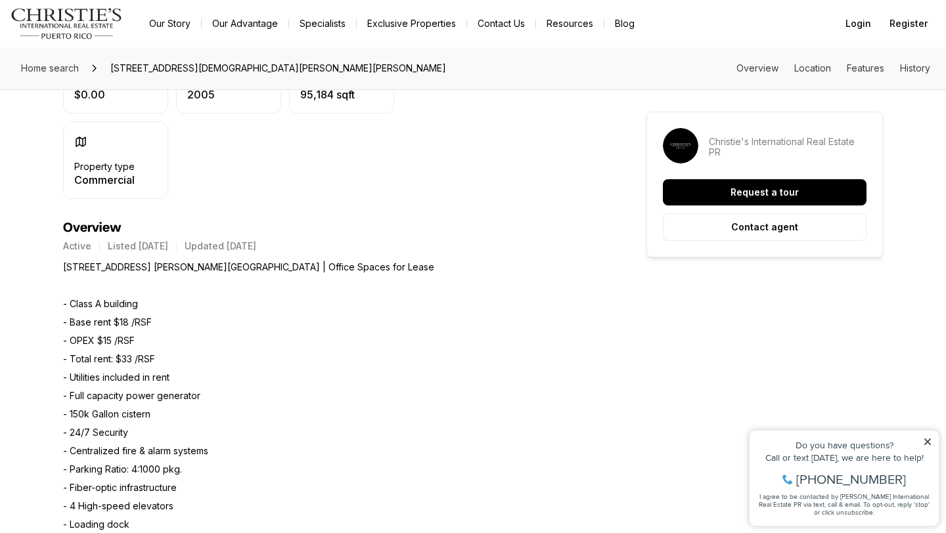
scroll to position [419, 0]
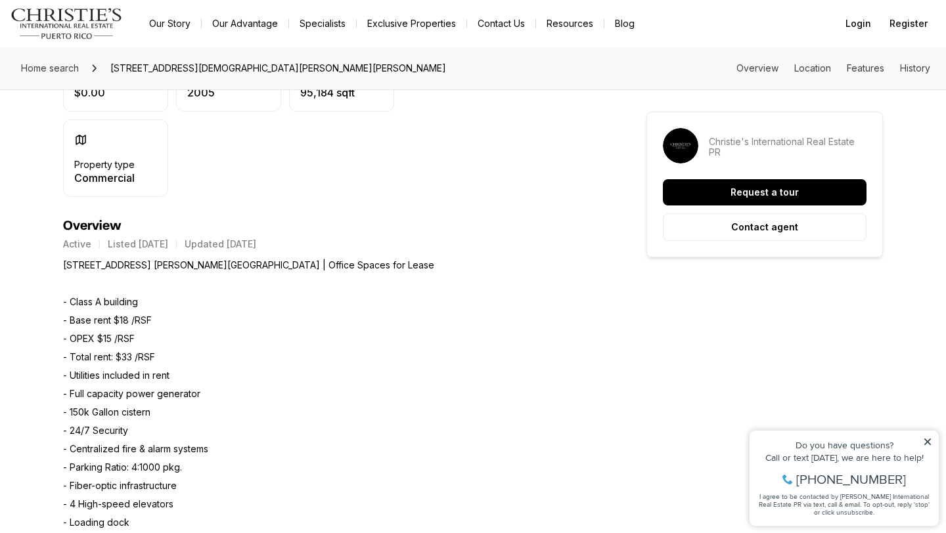
click at [91, 344] on p "290 Ave. Jesus T. Pinero Tower | Office Spaces for Lease - Class A building - B…" at bounding box center [248, 486] width 371 height 460
drag, startPoint x: 156, startPoint y: 361, endPoint x: 56, endPoint y: 361, distance: 99.2
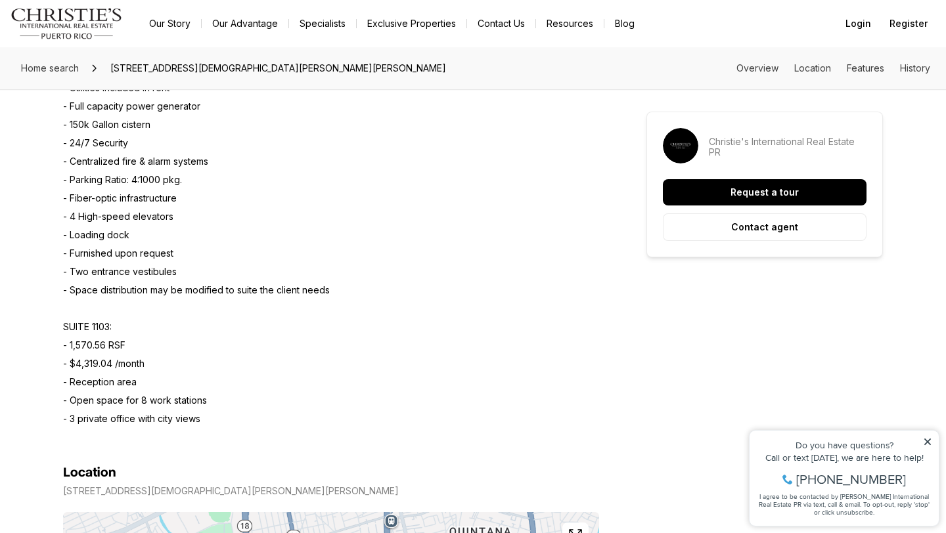
scroll to position [708, 0]
drag, startPoint x: 146, startPoint y: 365, endPoint x: 58, endPoint y: 366, distance: 87.3
drag, startPoint x: 216, startPoint y: 406, endPoint x: 64, endPoint y: 398, distance: 152.6
click at [64, 398] on p "290 Ave. Jesus T. Pinero Tower | Office Spaces for Lease - Class A building - B…" at bounding box center [248, 197] width 371 height 460
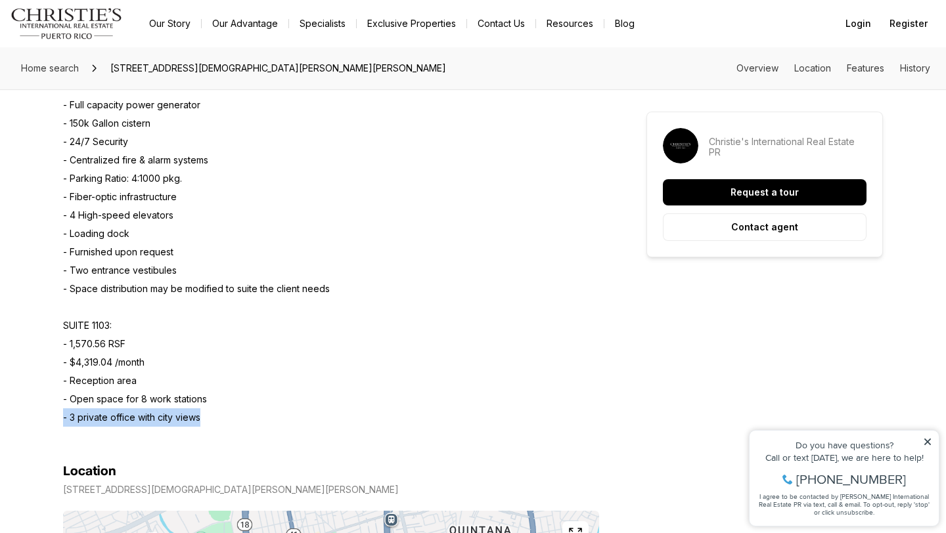
drag, startPoint x: 246, startPoint y: 420, endPoint x: 42, endPoint y: 416, distance: 203.6
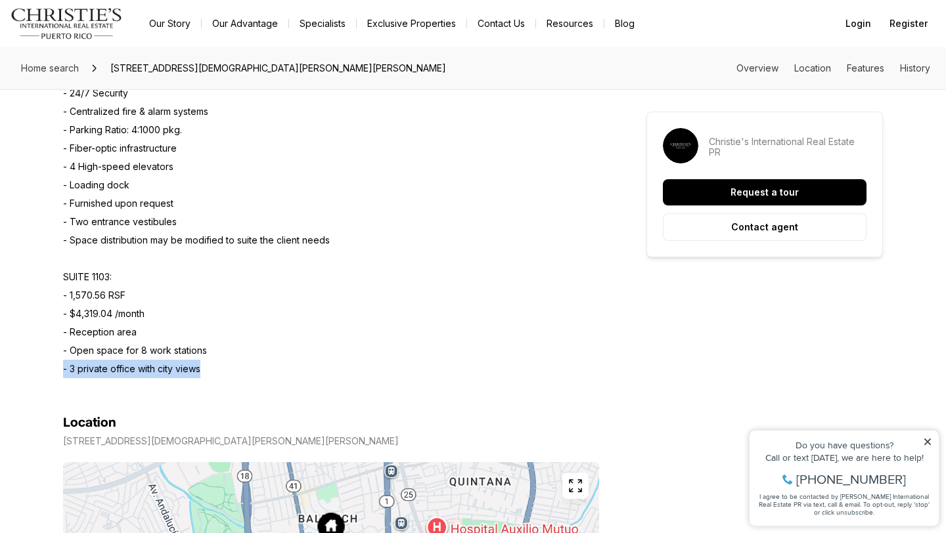
scroll to position [762, 0]
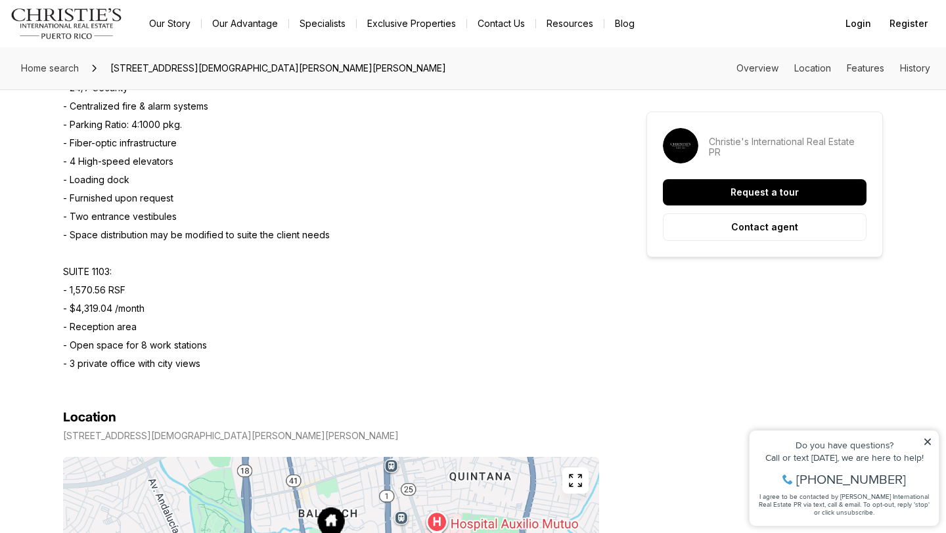
click at [152, 374] on section "Location 290 JESÚS T. PIÑERO SAN JUAN PR, 00918 Copy address" at bounding box center [331, 535] width 536 height 324
drag, startPoint x: 161, startPoint y: 311, endPoint x: 39, endPoint y: 312, distance: 121.5
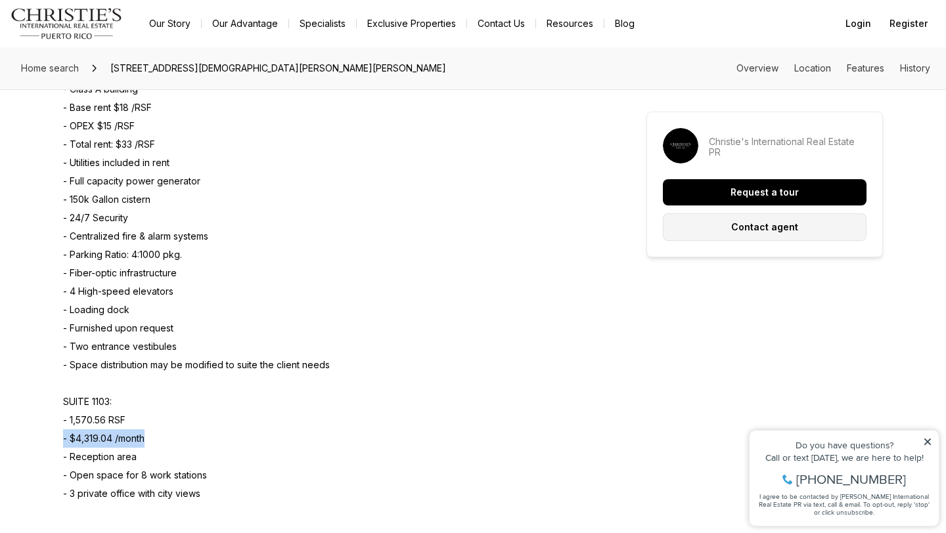
scroll to position [318, 0]
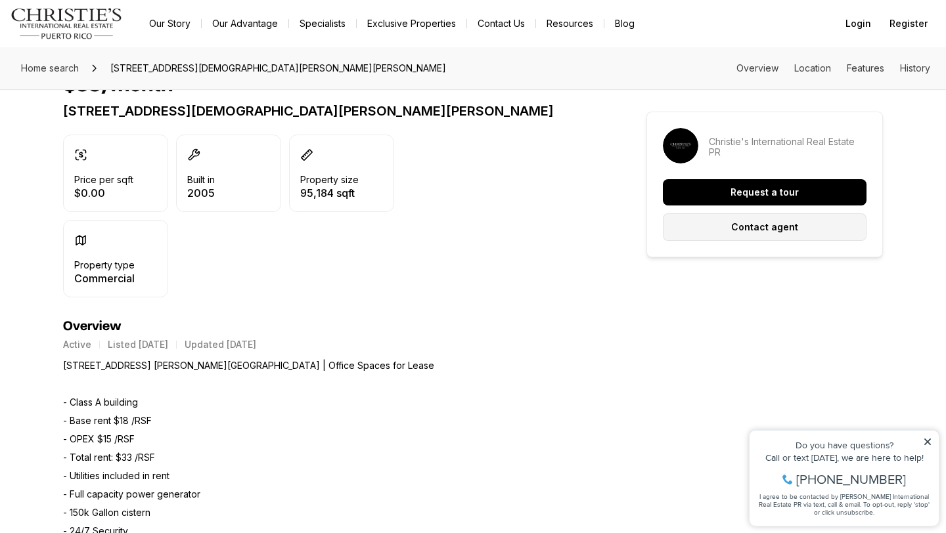
click at [777, 234] on button "Contact agent" at bounding box center [765, 227] width 204 height 28
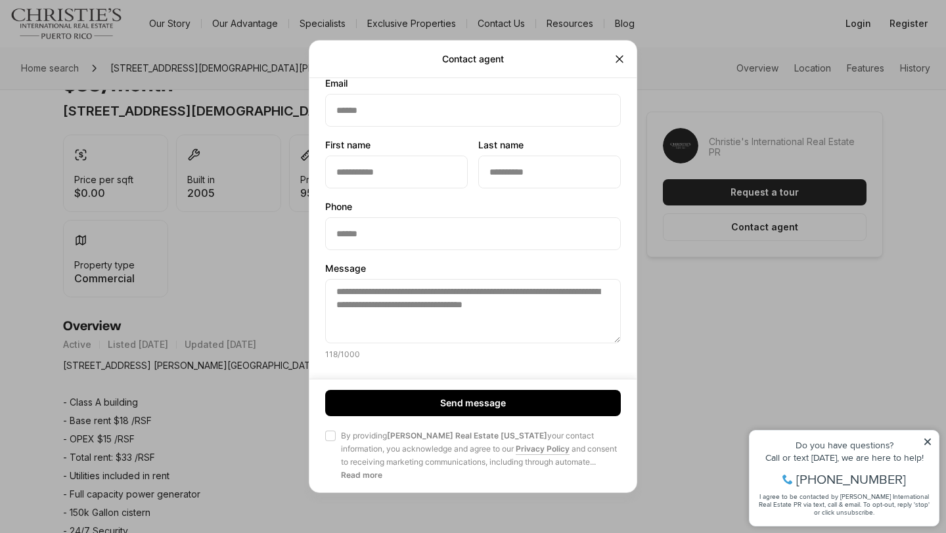
scroll to position [66, 0]
click at [622, 62] on icon "Close" at bounding box center [619, 59] width 13 height 13
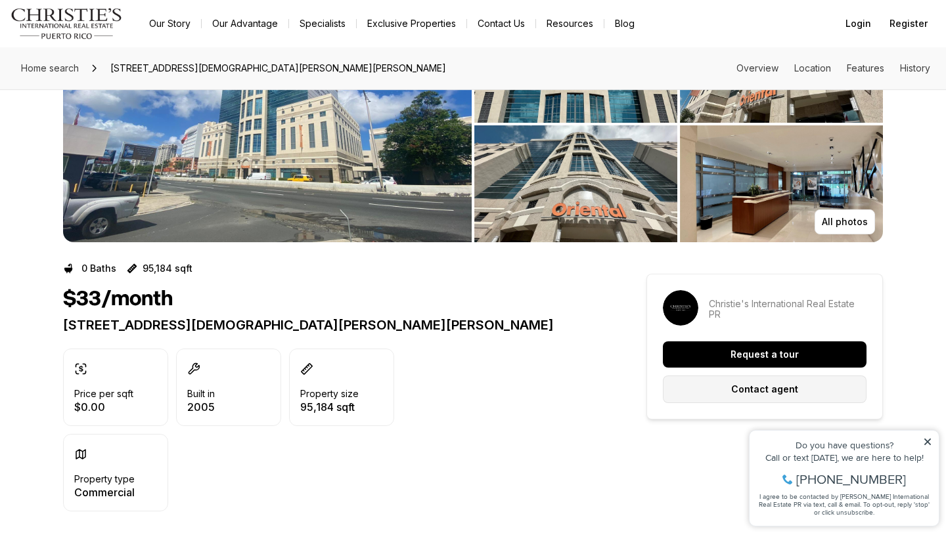
scroll to position [0, 0]
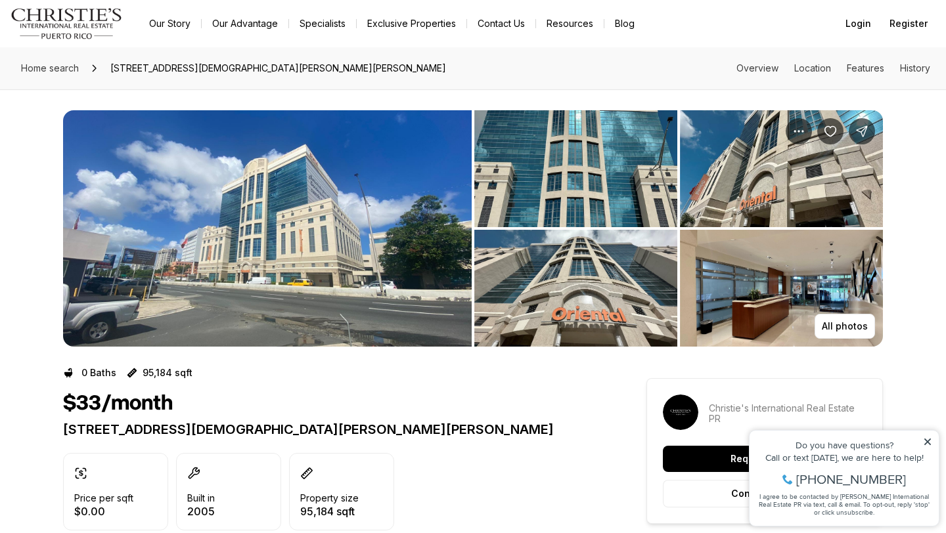
click at [834, 486] on span "347-797-5825" at bounding box center [851, 479] width 110 height 13
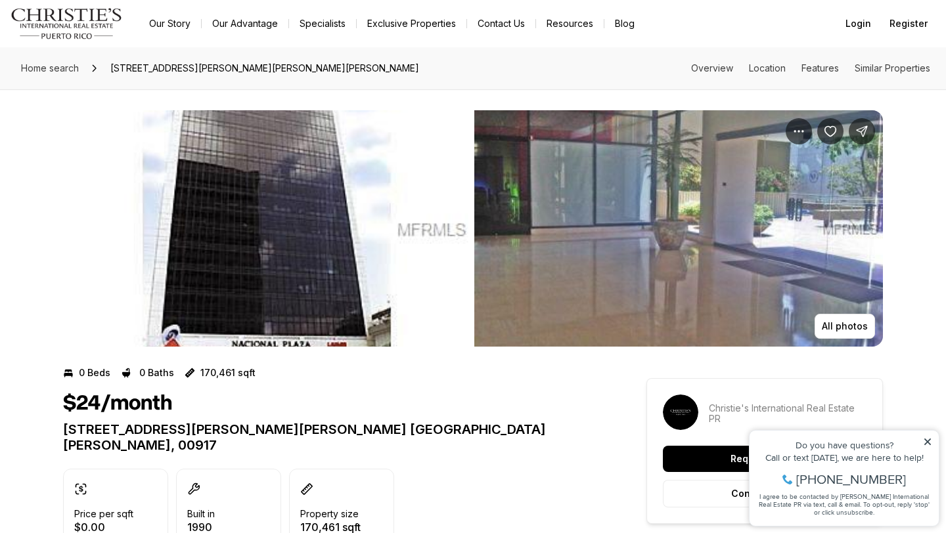
click at [515, 249] on img "View image gallery" at bounding box center [678, 228] width 408 height 236
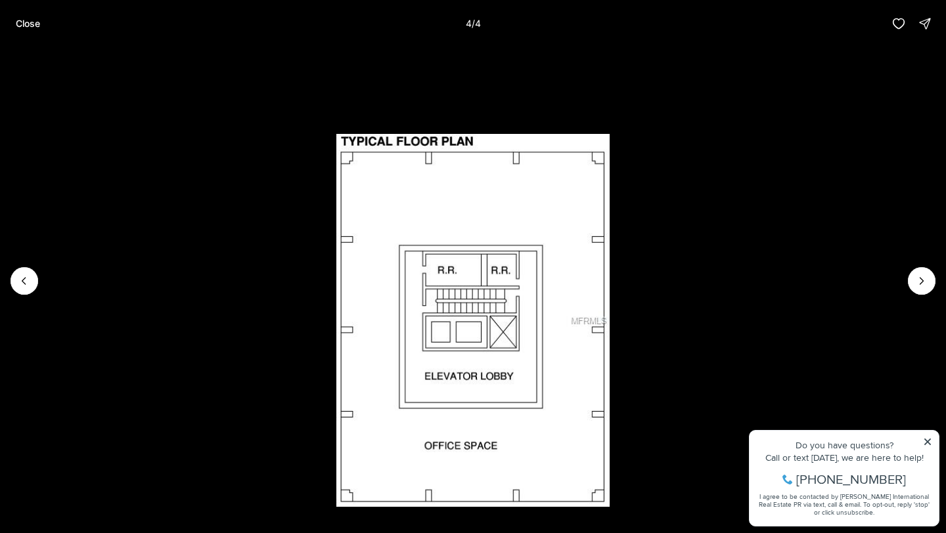
click at [932, 273] on div at bounding box center [921, 281] width 28 height 28
click at [36, 30] on button "Close" at bounding box center [28, 24] width 40 height 26
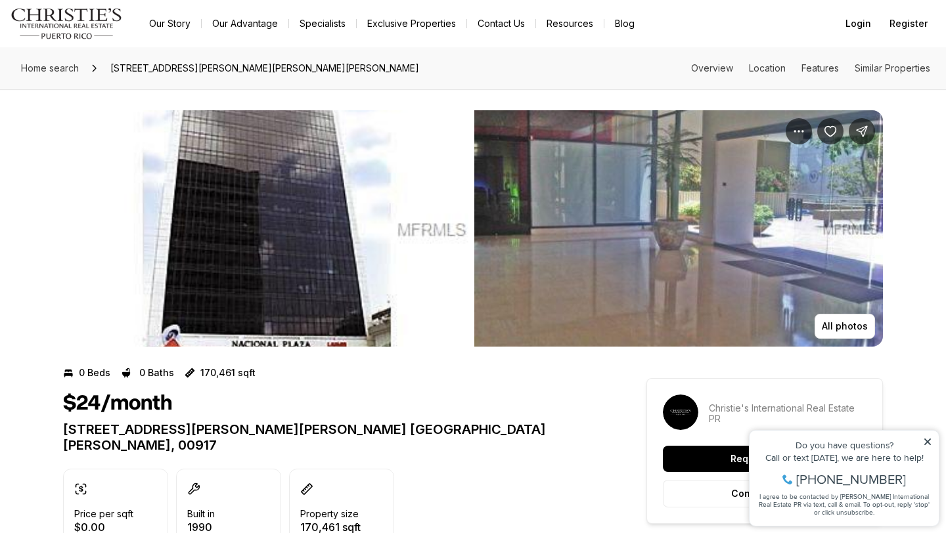
click at [311, 20] on link "Specialists" at bounding box center [322, 23] width 67 height 18
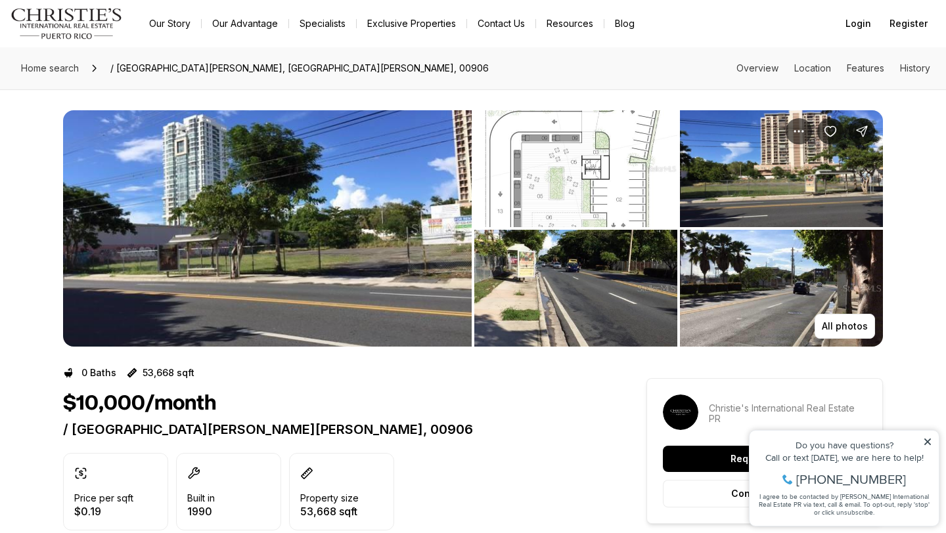
click at [361, 252] on img "View image gallery" at bounding box center [267, 228] width 408 height 236
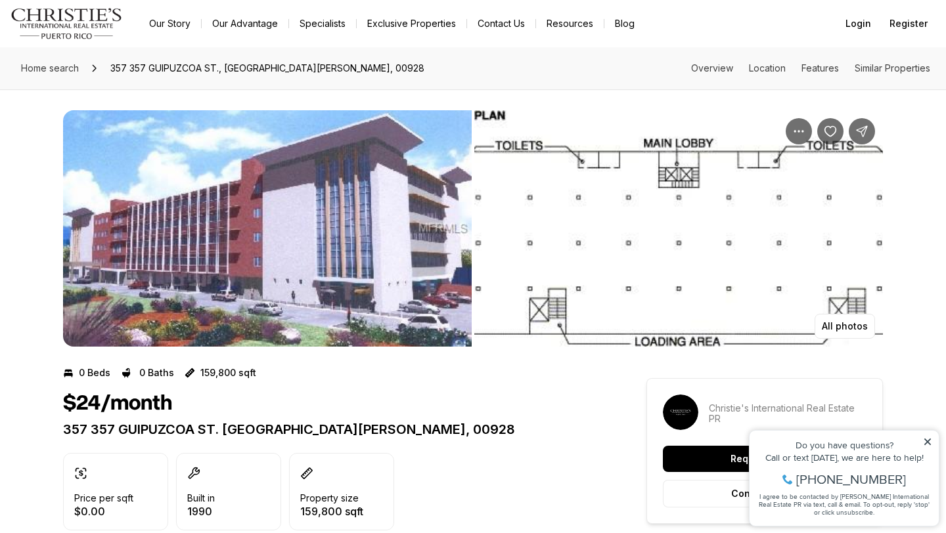
click at [448, 204] on img "View image gallery" at bounding box center [267, 228] width 408 height 236
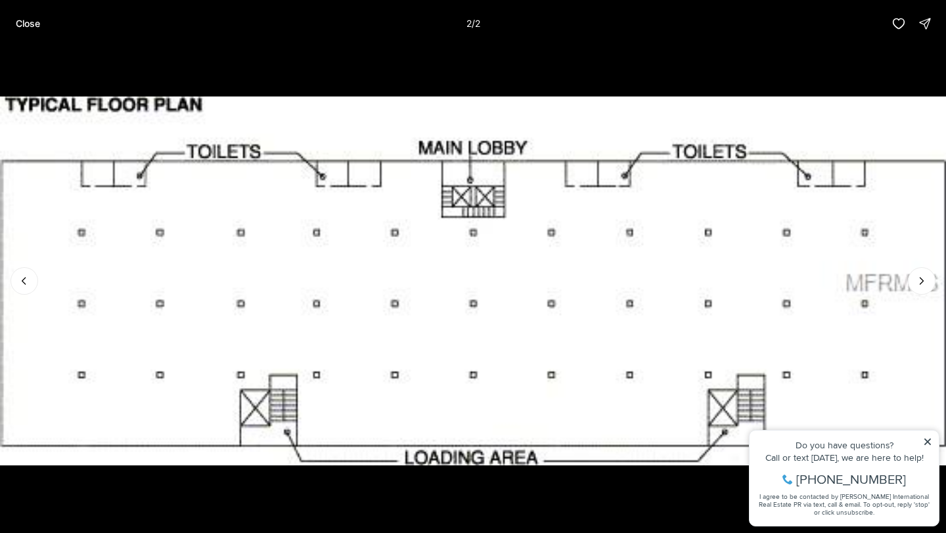
click at [91, 51] on li "2 of 2" at bounding box center [473, 281] width 946 height 468
click at [32, 27] on p "Close" at bounding box center [28, 23] width 24 height 11
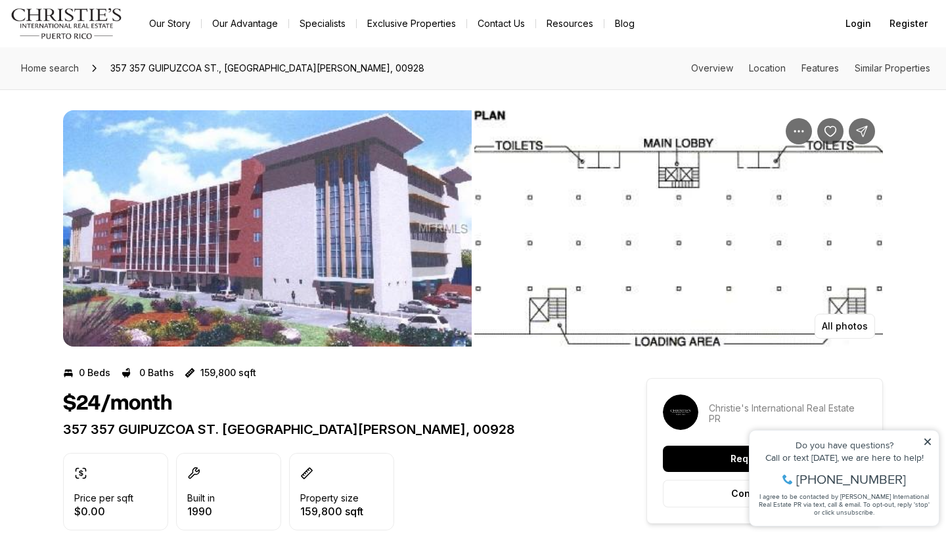
click at [247, 24] on link "Our Advantage" at bounding box center [245, 23] width 87 height 18
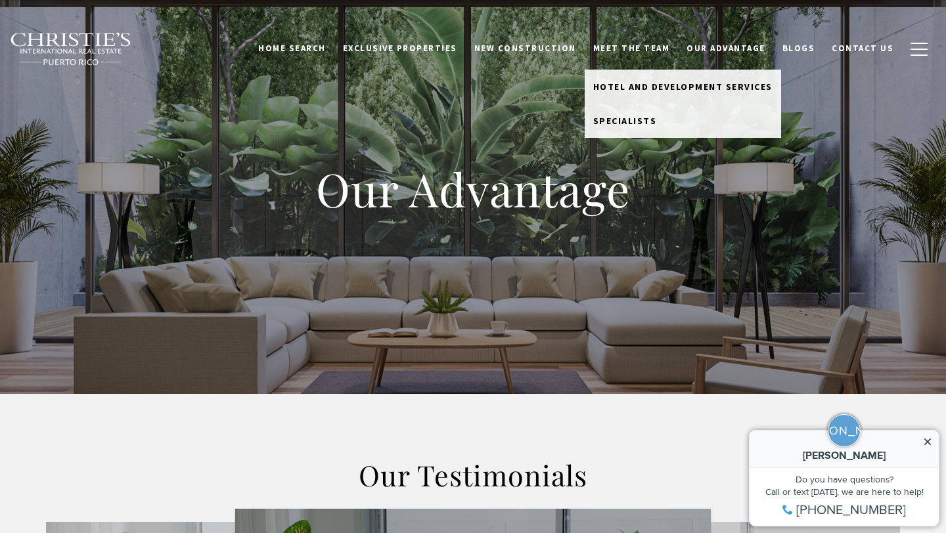
click at [653, 51] on link "Meet the Team" at bounding box center [631, 48] width 94 height 25
click at [641, 47] on link "Meet the Team" at bounding box center [631, 48] width 94 height 25
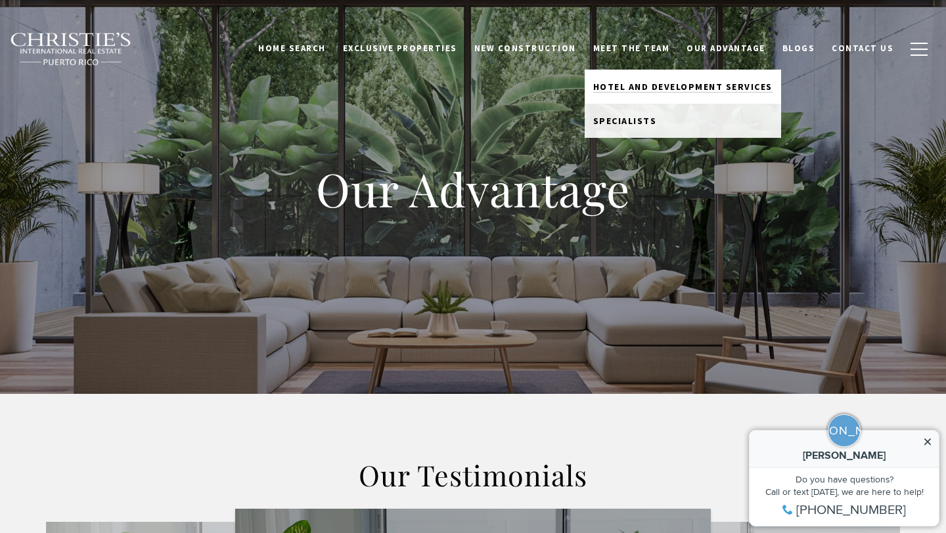
click at [636, 84] on span "Hotel and Development Services" at bounding box center [682, 87] width 179 height 12
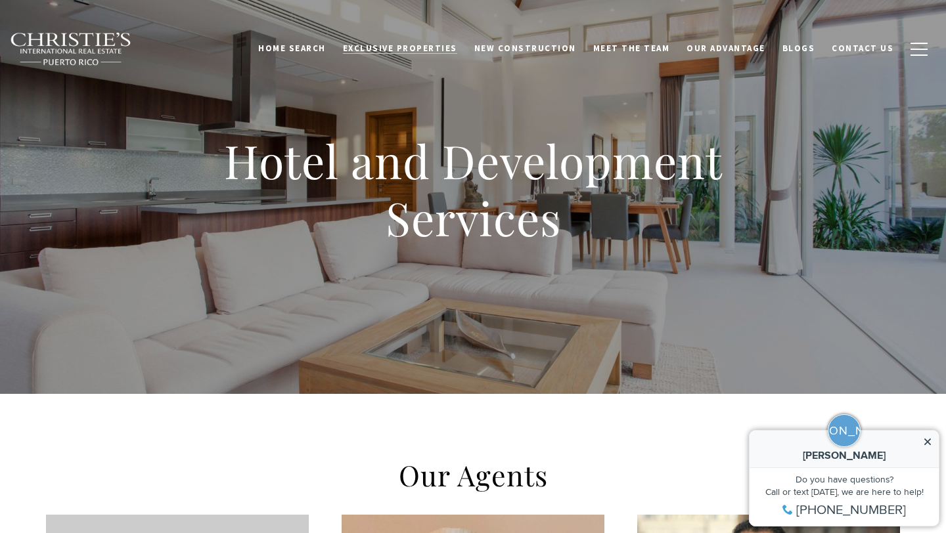
click at [443, 46] on span "Exclusive Properties" at bounding box center [400, 48] width 114 height 11
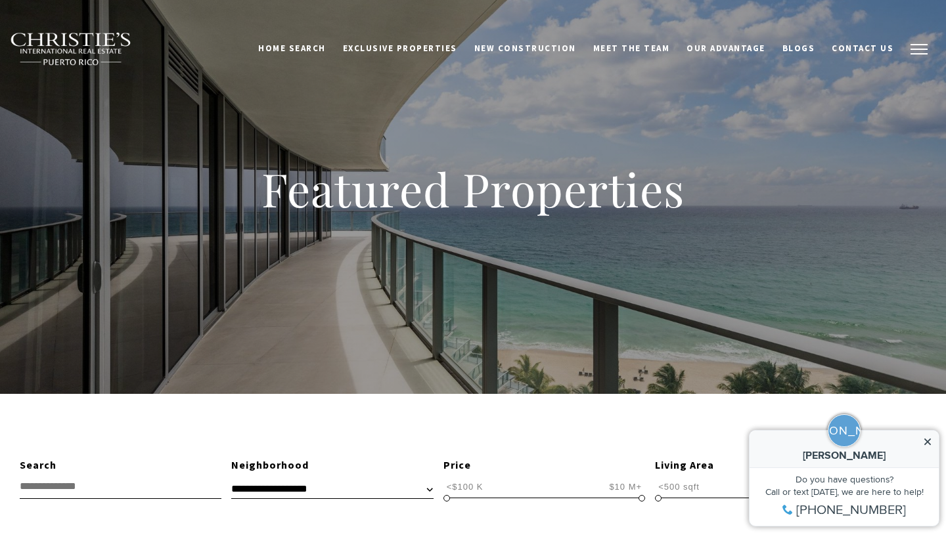
click at [904, 47] on button "button" at bounding box center [919, 49] width 34 height 38
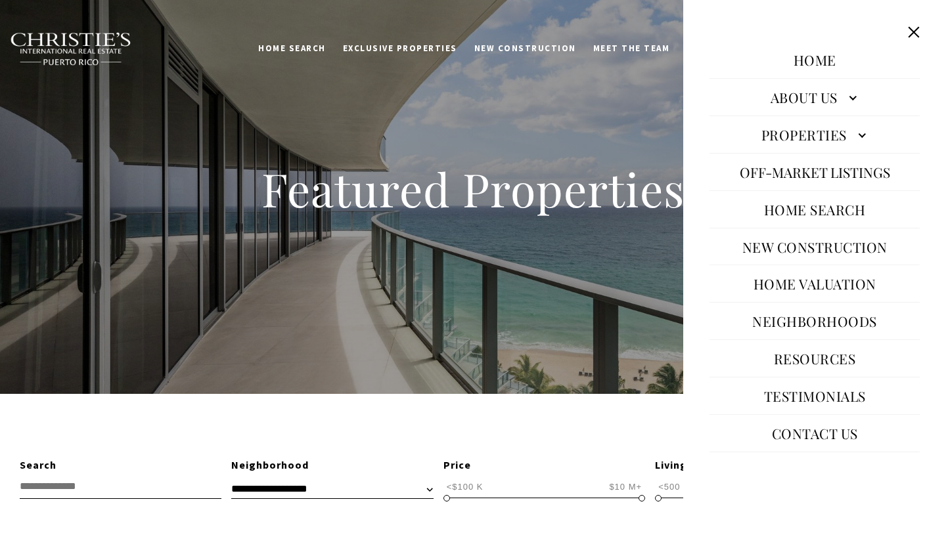
click at [847, 139] on link "Properties" at bounding box center [814, 135] width 210 height 32
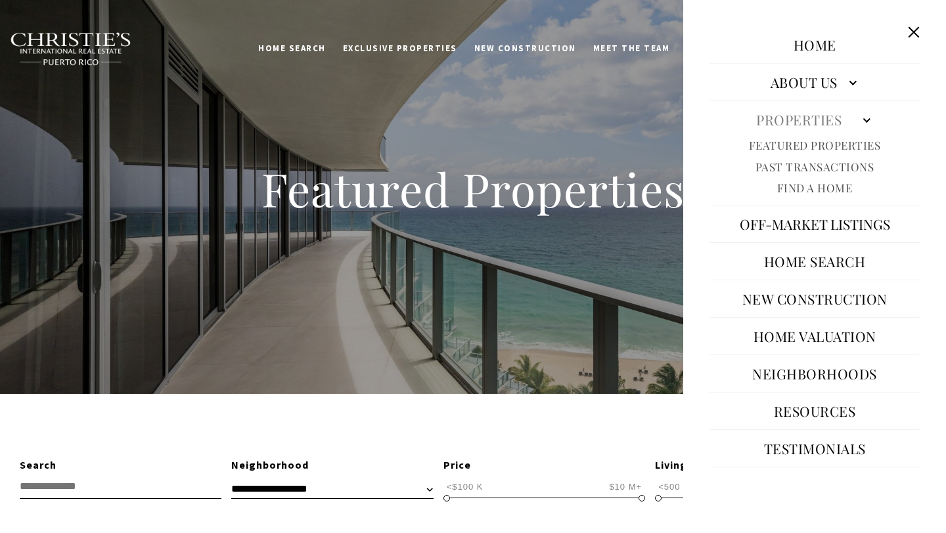
click at [823, 142] on link "Featured Properties" at bounding box center [815, 145] width 132 height 15
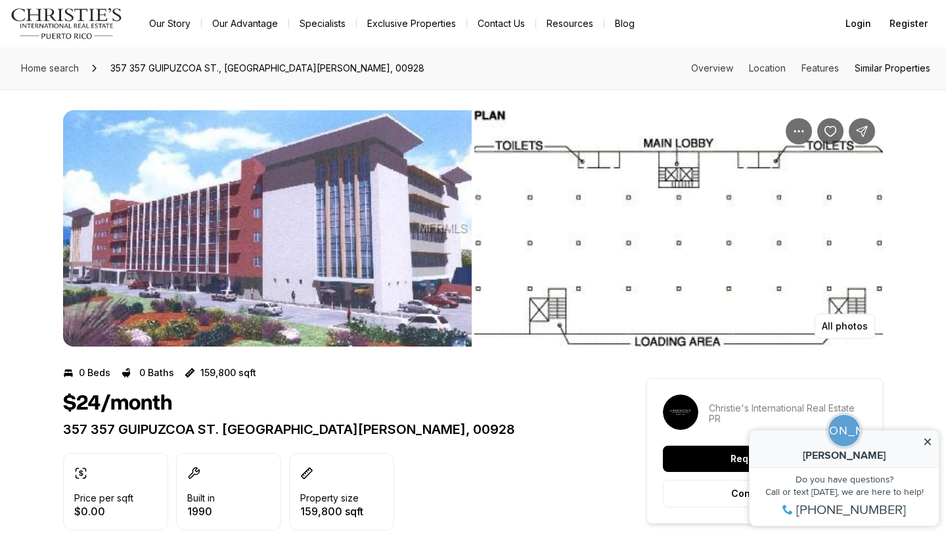
click at [897, 70] on link "Similar Properties" at bounding box center [892, 67] width 76 height 11
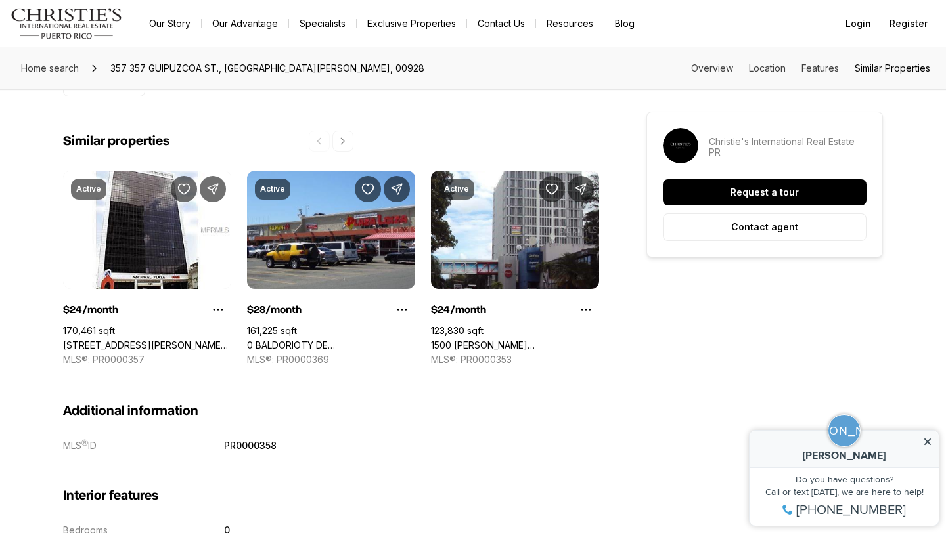
scroll to position [1014, 0]
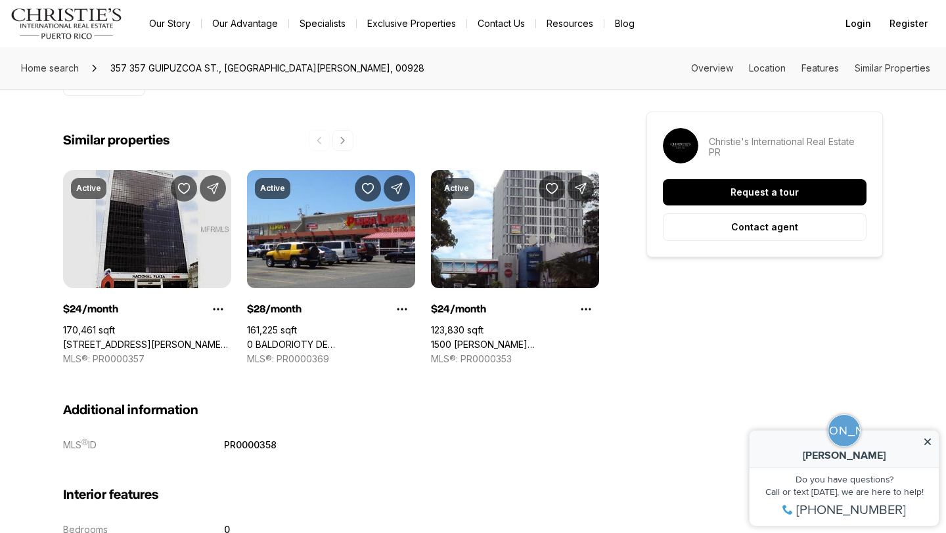
click at [115, 339] on link "431 PONCE DE LEON AVE., SAN JUAN PR, 00917" at bounding box center [147, 345] width 168 height 12
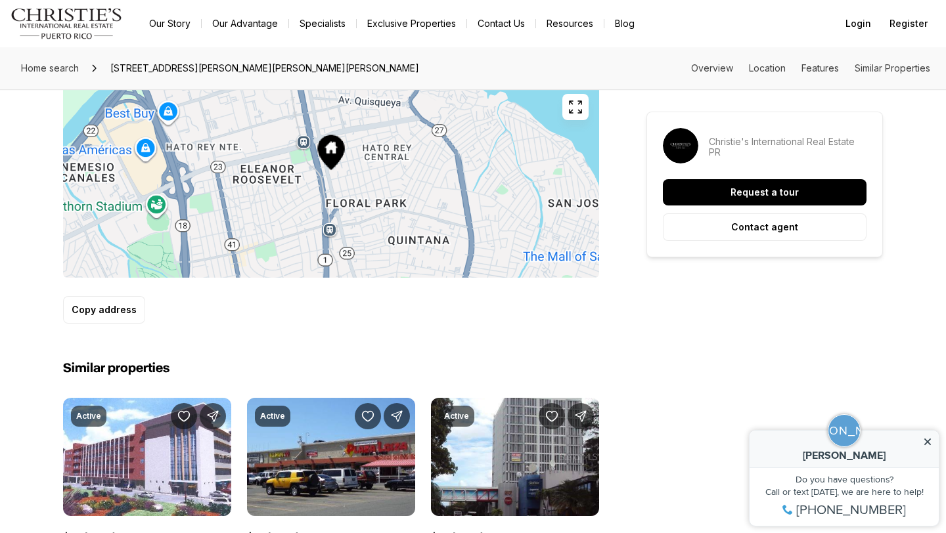
scroll to position [956, 0]
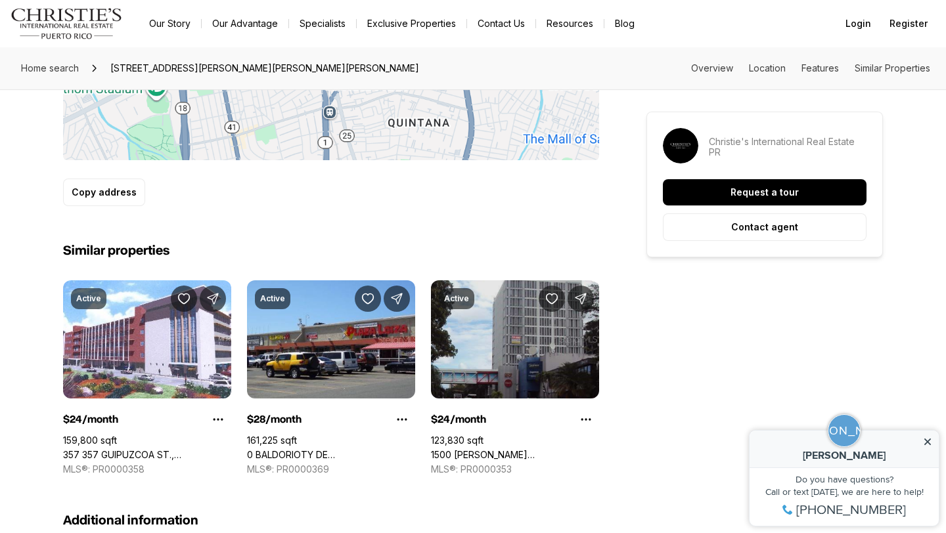
click at [505, 449] on link "1500 [PERSON_NAME][GEOGRAPHIC_DATA], GUAYNABO PR, 00965" at bounding box center [515, 455] width 168 height 12
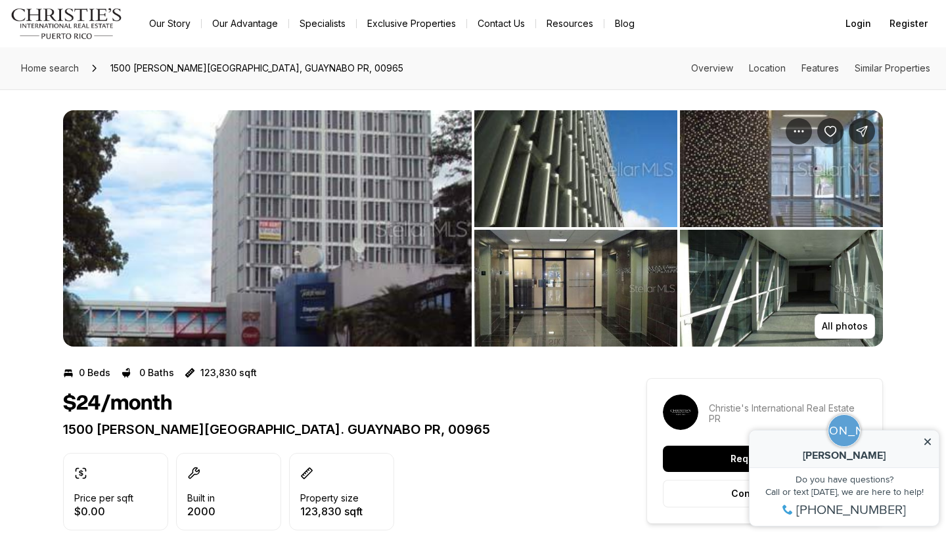
click at [341, 200] on img "View image gallery" at bounding box center [267, 228] width 408 height 236
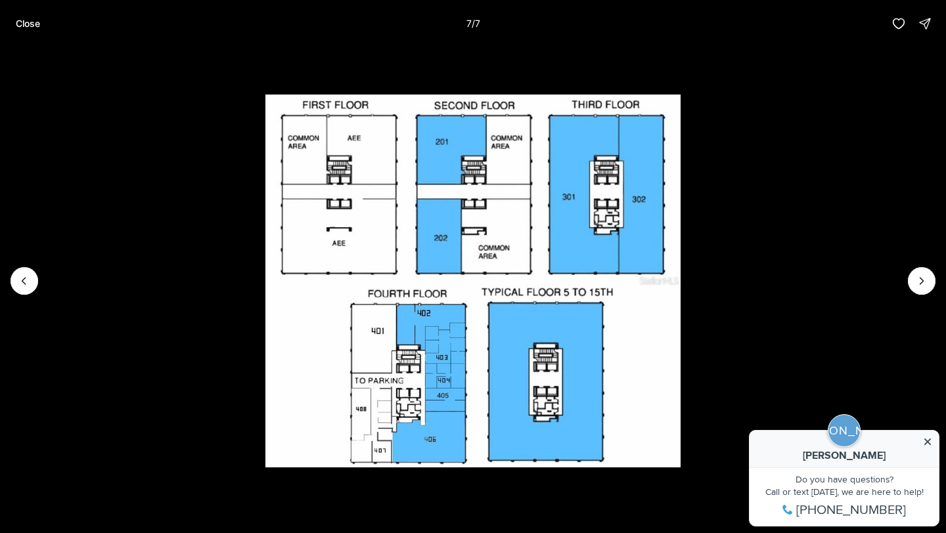
click at [816, 158] on li "7 of 7" at bounding box center [473, 281] width 946 height 468
click at [30, 24] on p "Close" at bounding box center [28, 23] width 24 height 11
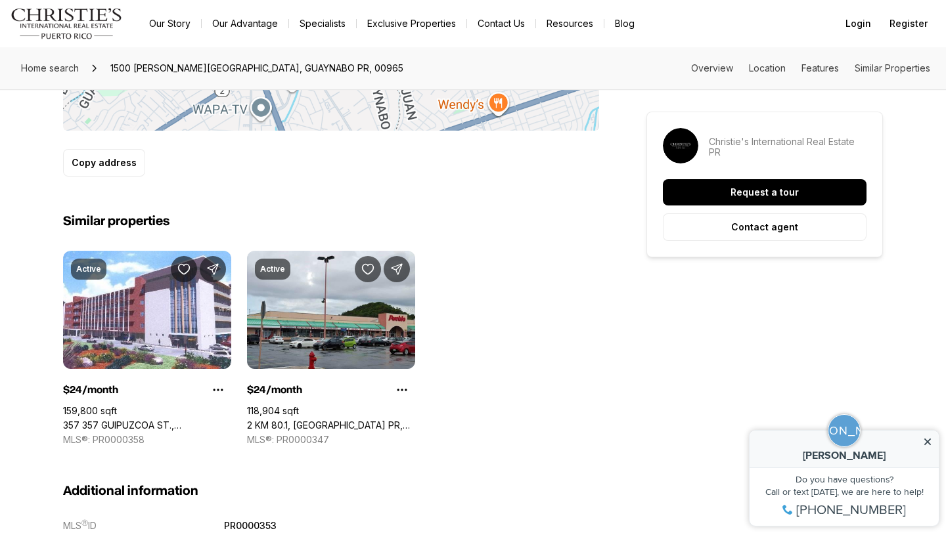
scroll to position [843, 0]
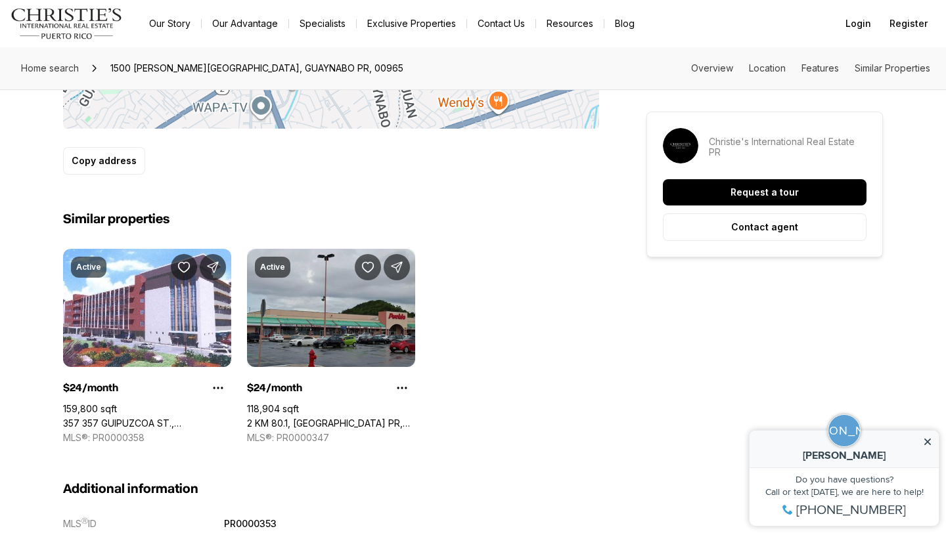
click at [331, 418] on link "2 KM 80.1, BAYAMON PR, 00959" at bounding box center [331, 424] width 168 height 12
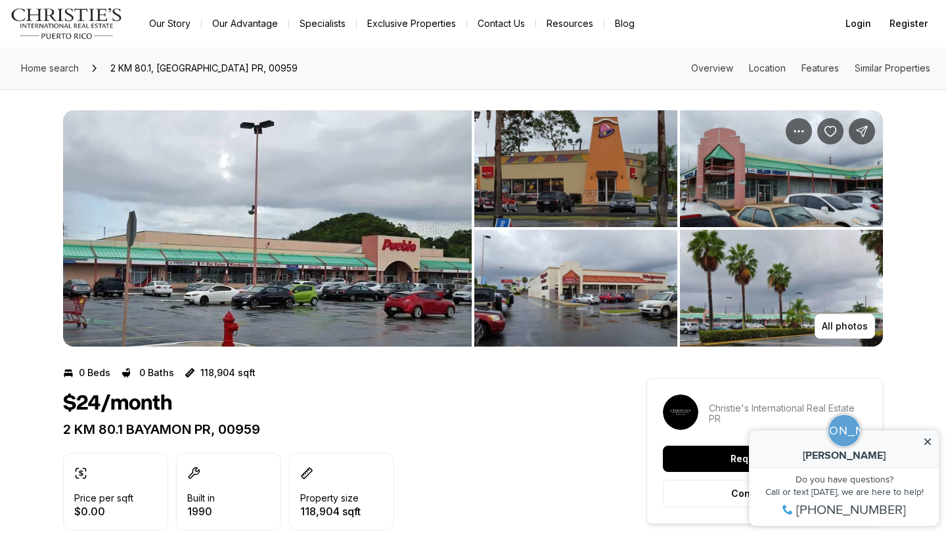
click at [377, 224] on img "View image gallery" at bounding box center [267, 228] width 408 height 236
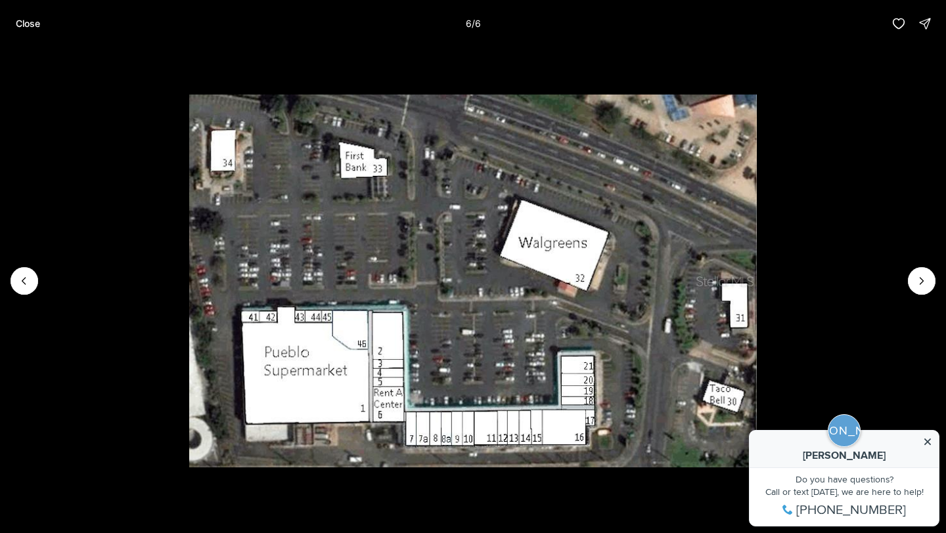
click at [890, 163] on li "6 of 6" at bounding box center [473, 281] width 946 height 468
click at [20, 12] on button "Close" at bounding box center [28, 24] width 40 height 26
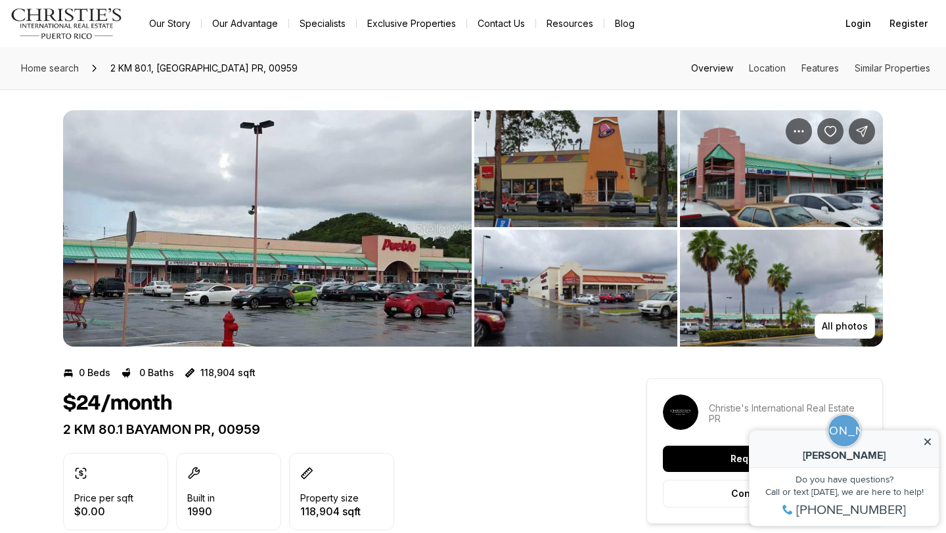
click at [713, 70] on link "Overview" at bounding box center [712, 67] width 42 height 11
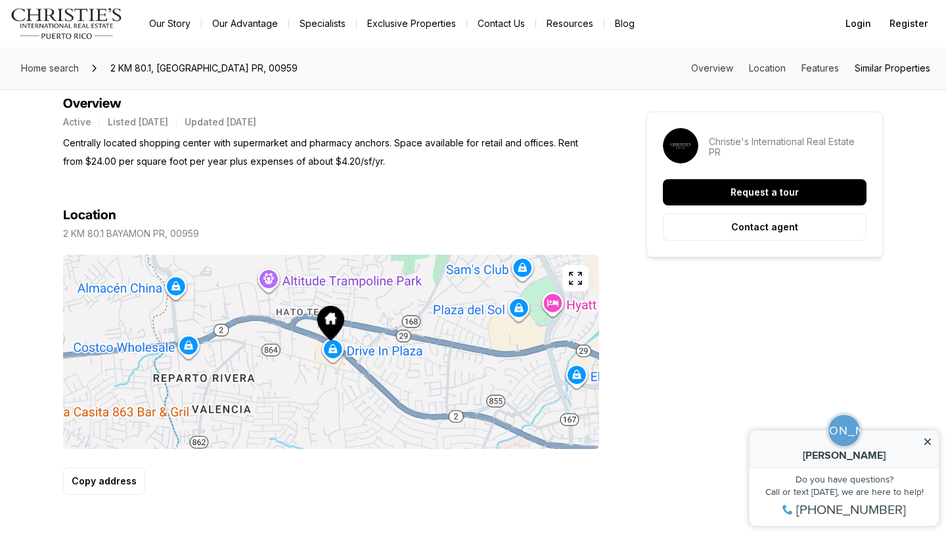
click at [896, 68] on link "Similar Properties" at bounding box center [892, 67] width 76 height 11
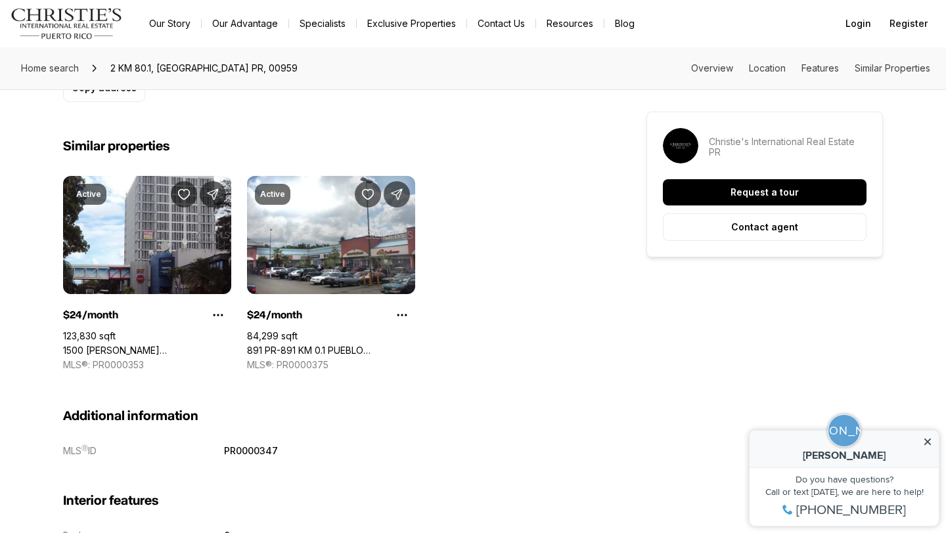
scroll to position [940, 0]
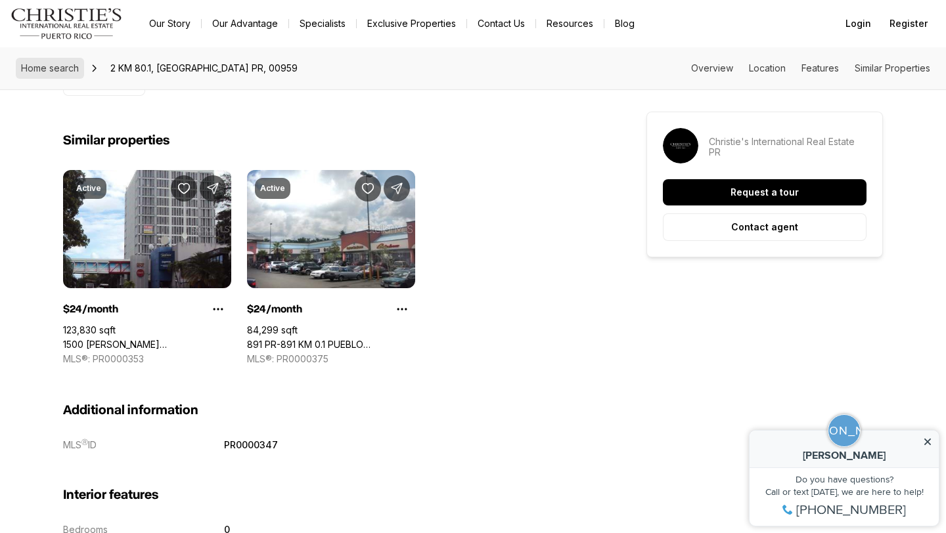
click at [28, 60] on link "Home search" at bounding box center [50, 68] width 68 height 21
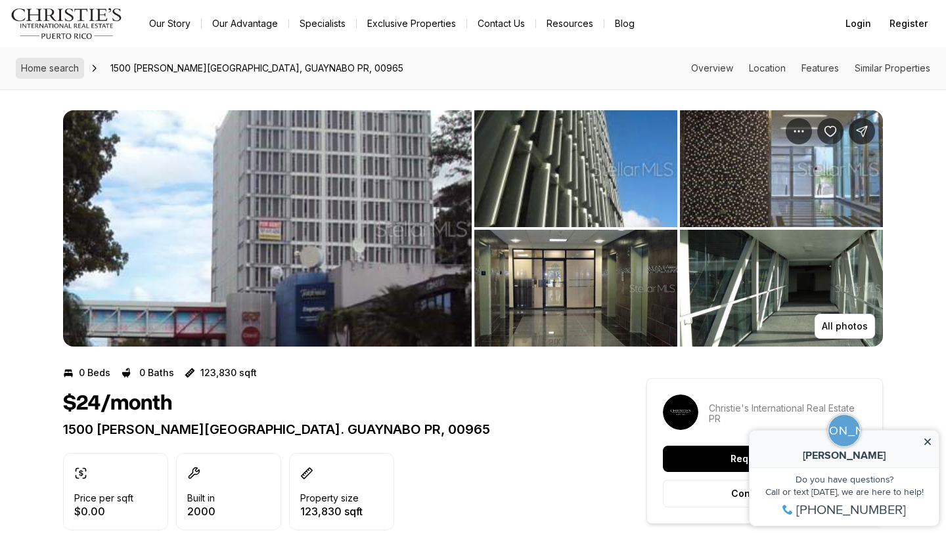
click at [67, 62] on link "Home search" at bounding box center [50, 68] width 68 height 21
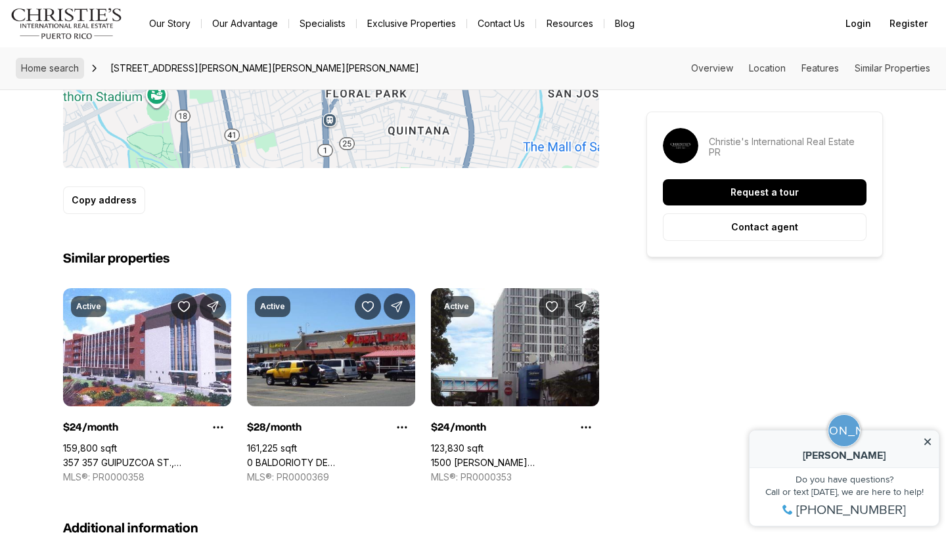
click at [67, 62] on link "Home search" at bounding box center [50, 68] width 68 height 21
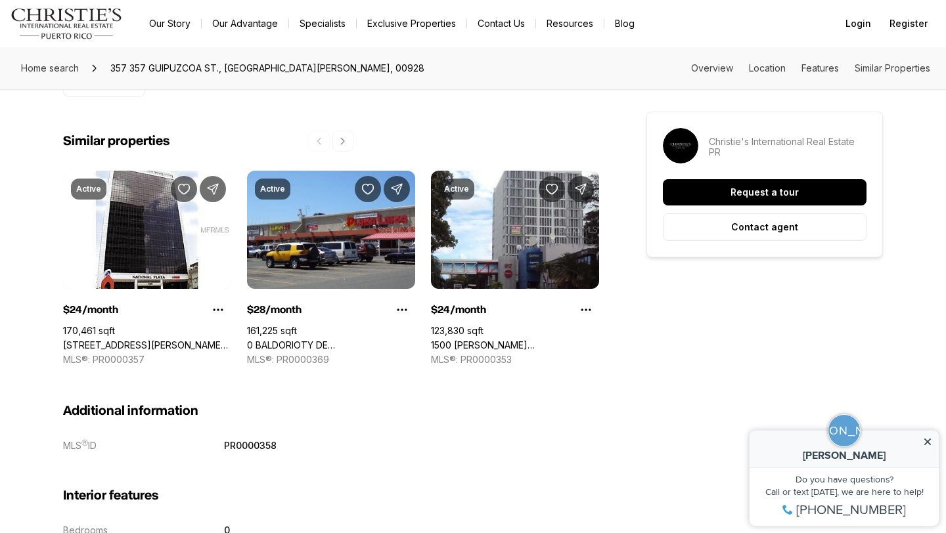
scroll to position [1014, 0]
click at [68, 62] on link "Home search" at bounding box center [50, 68] width 68 height 21
click at [63, 74] on link "Home search" at bounding box center [50, 68] width 68 height 21
